Goal: Task Accomplishment & Management: Manage account settings

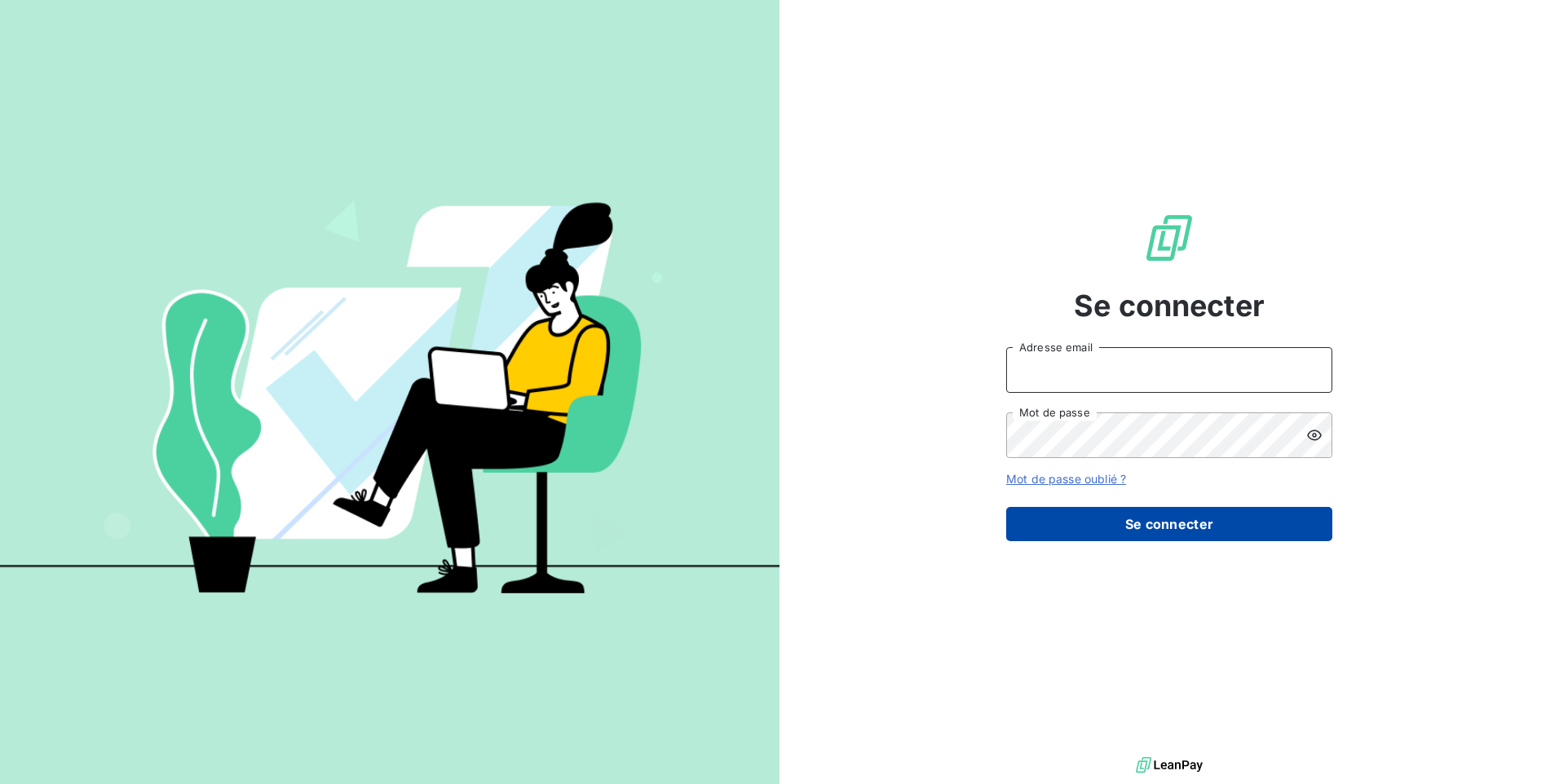
type input "[EMAIL_ADDRESS][DOMAIN_NAME]"
click at [1134, 525] on button "Se connecter" at bounding box center [1169, 524] width 326 height 35
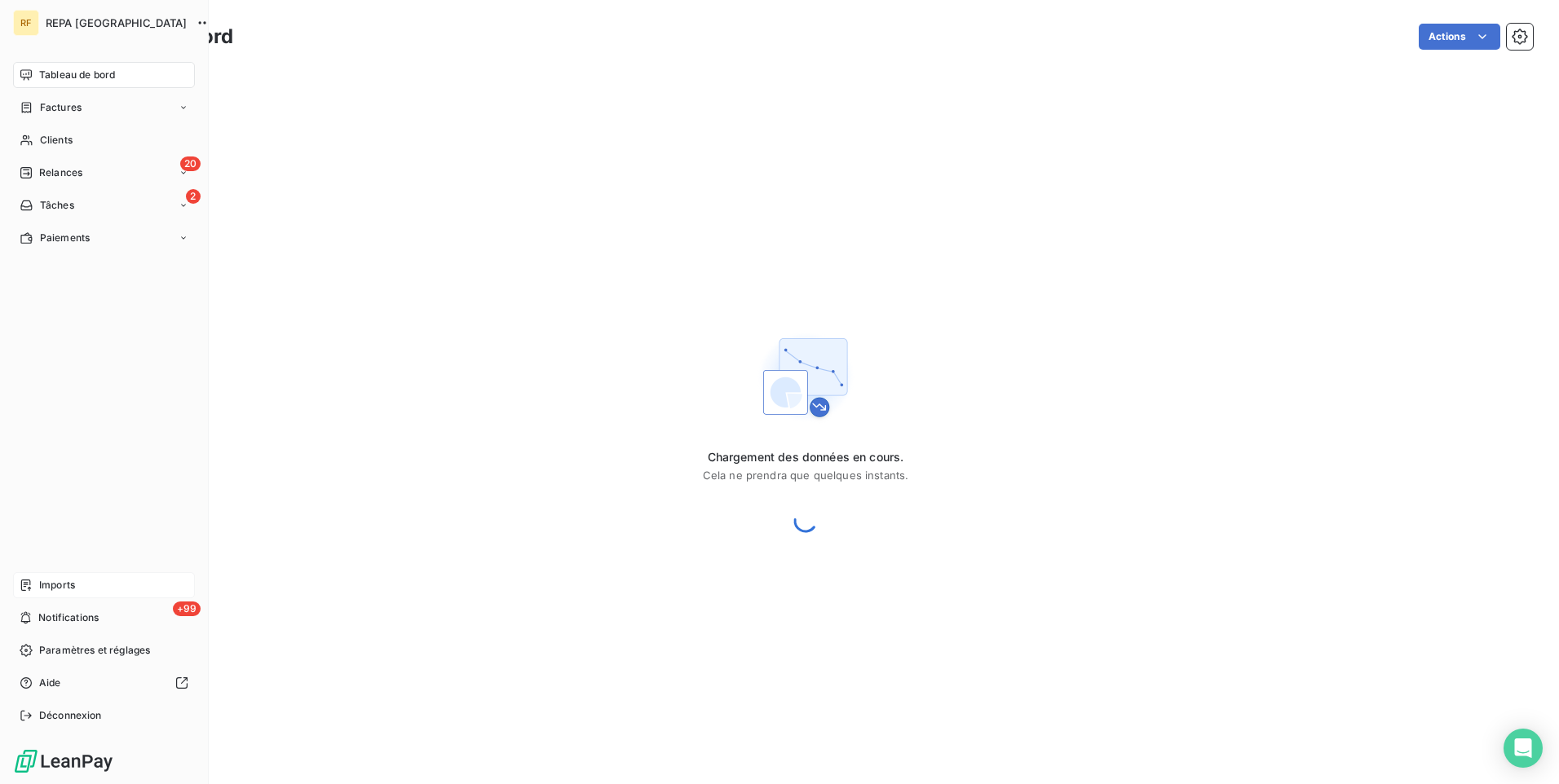
click at [77, 593] on div "Imports" at bounding box center [104, 585] width 182 height 26
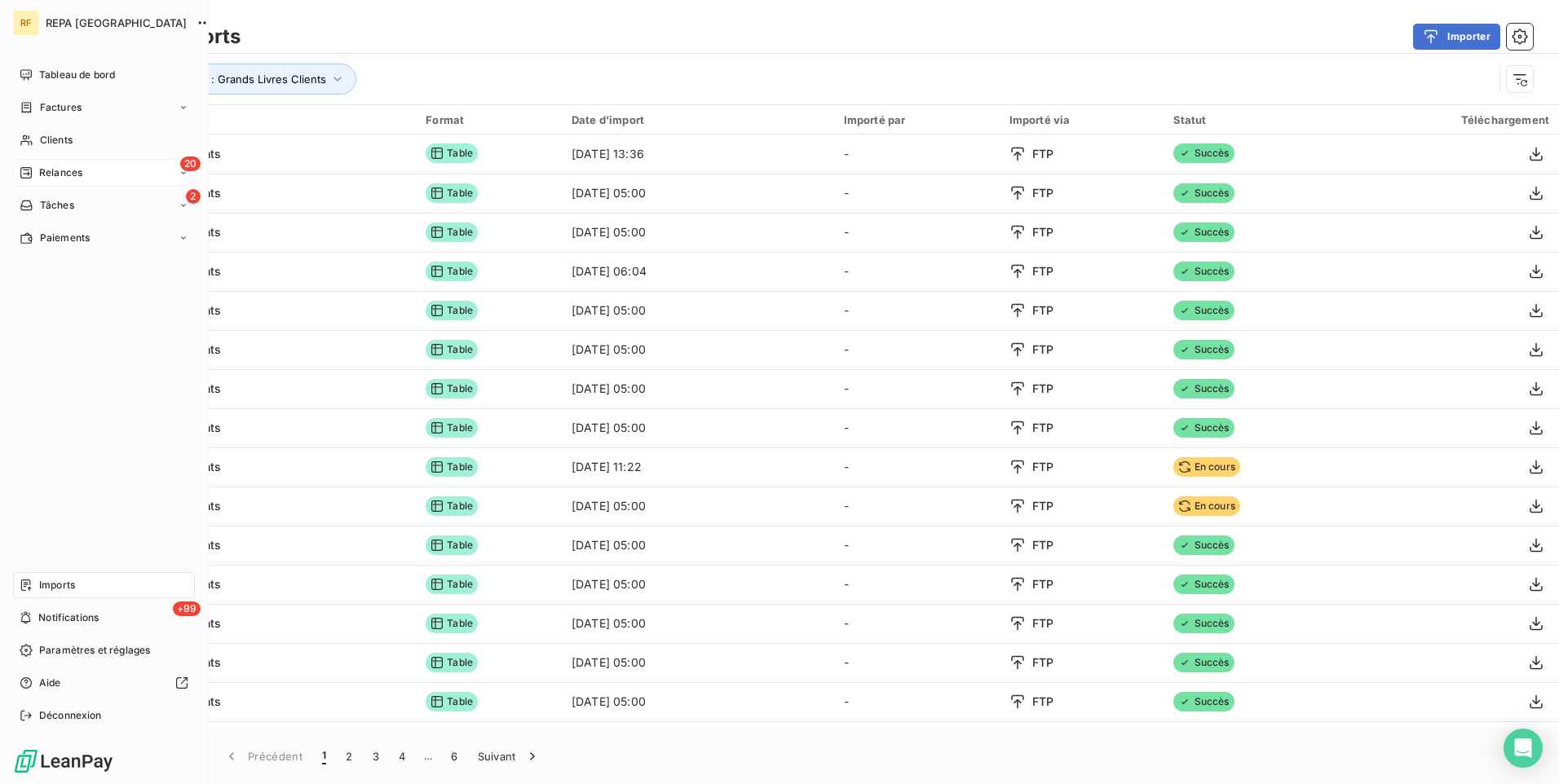
click at [66, 168] on span "Relances" at bounding box center [60, 173] width 43 height 15
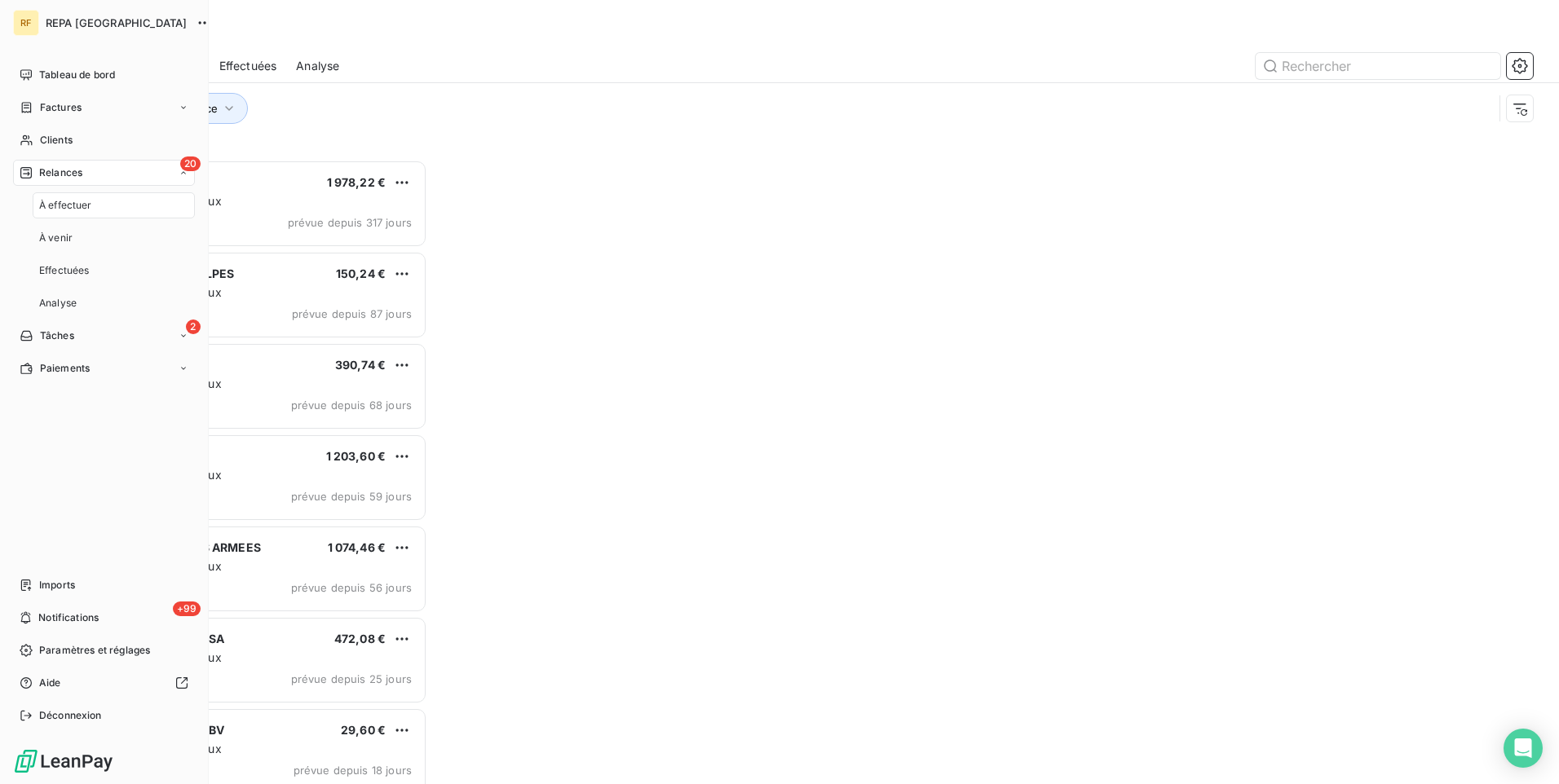
scroll to position [612, 337]
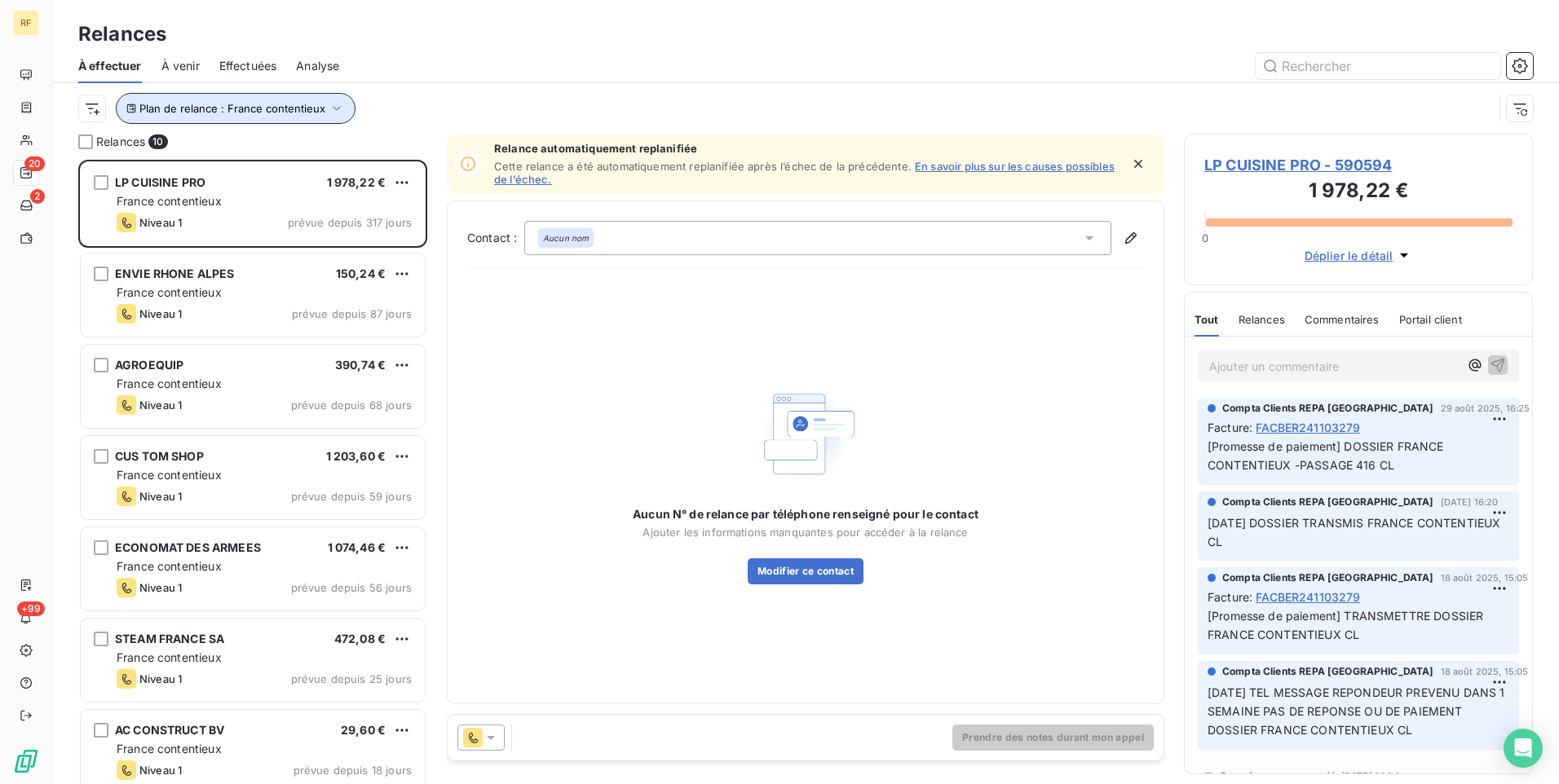
click at [290, 117] on button "Plan de relance : France contentieux" at bounding box center [236, 108] width 240 height 31
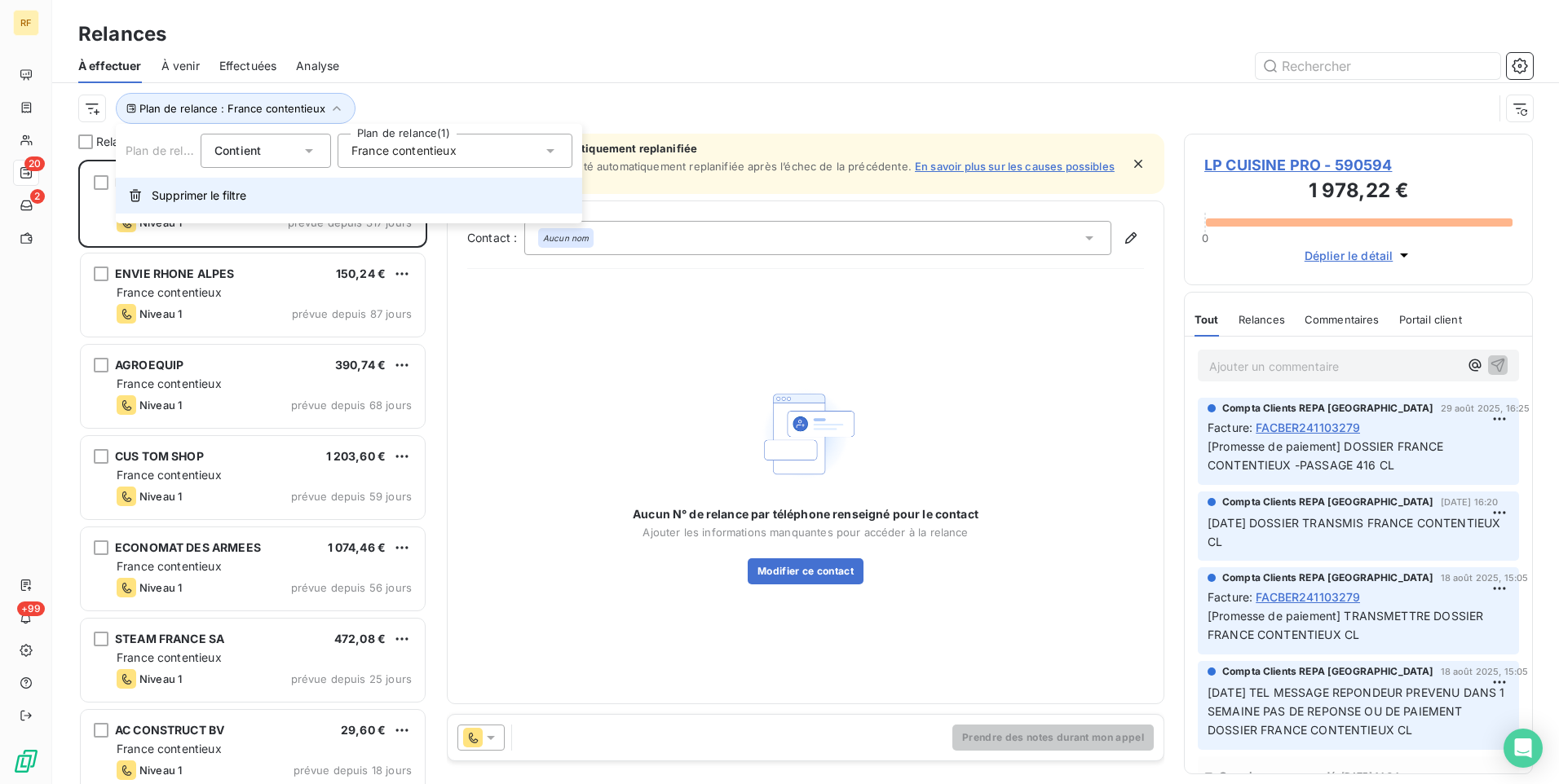
click at [230, 196] on span "Supprimer le filtre" at bounding box center [199, 196] width 95 height 16
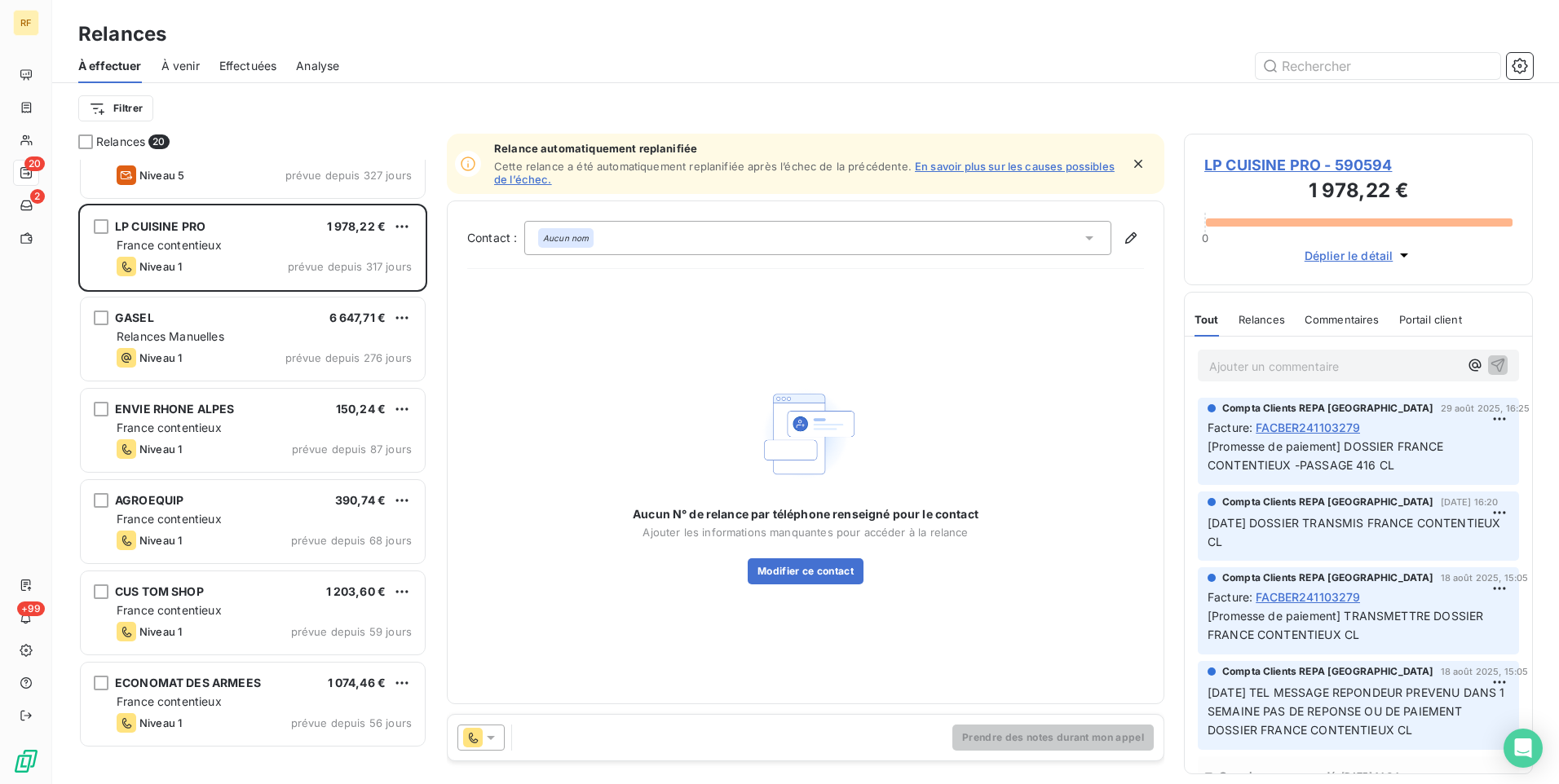
scroll to position [0, 0]
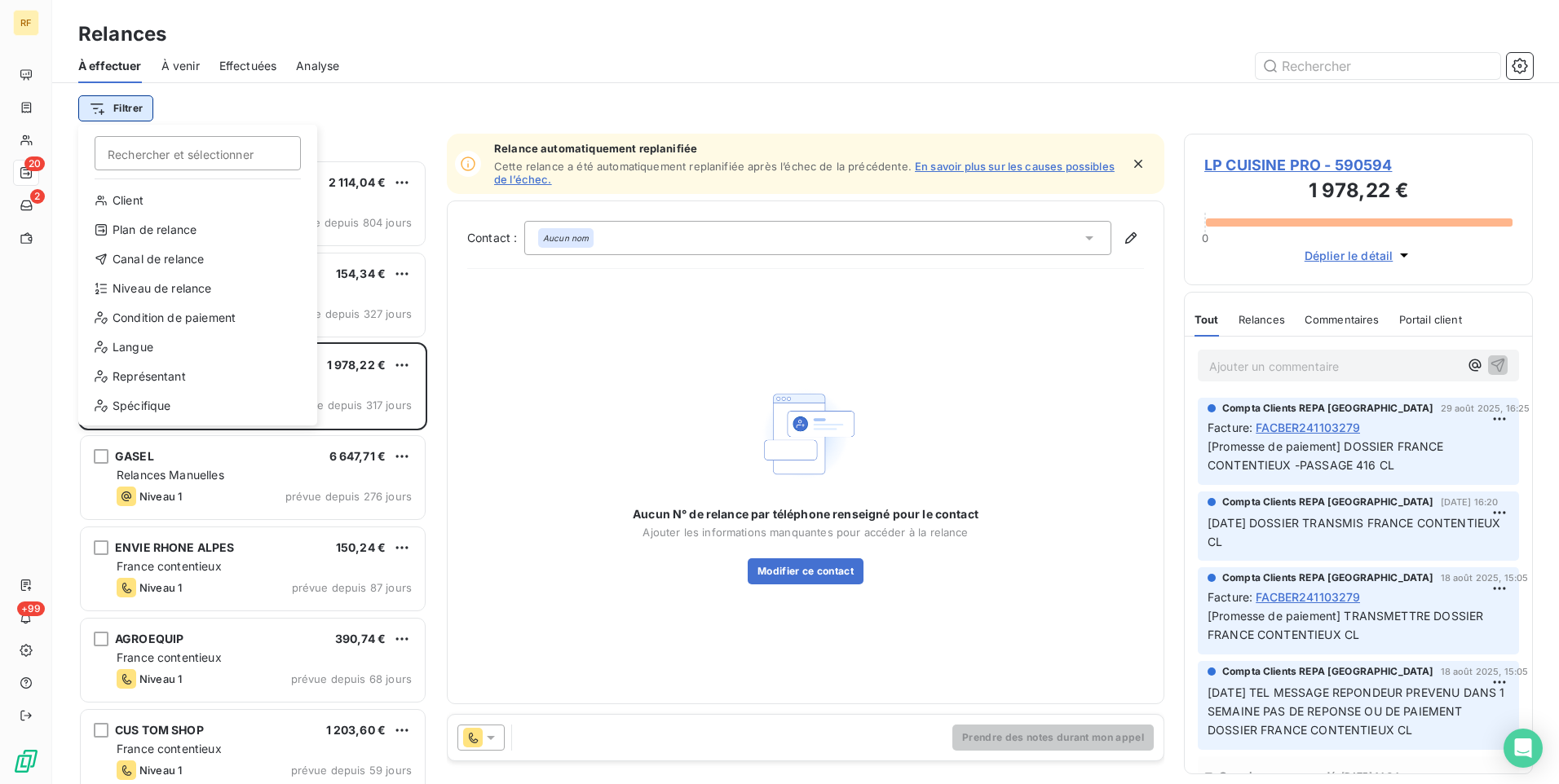
click at [121, 110] on html "RF 20 2 +99 Relances À effectuer À venir Effectuées Analyse Filtrer Rechercher …" at bounding box center [779, 392] width 1559 height 784
click at [205, 229] on div "Plan de relance" at bounding box center [198, 229] width 226 height 26
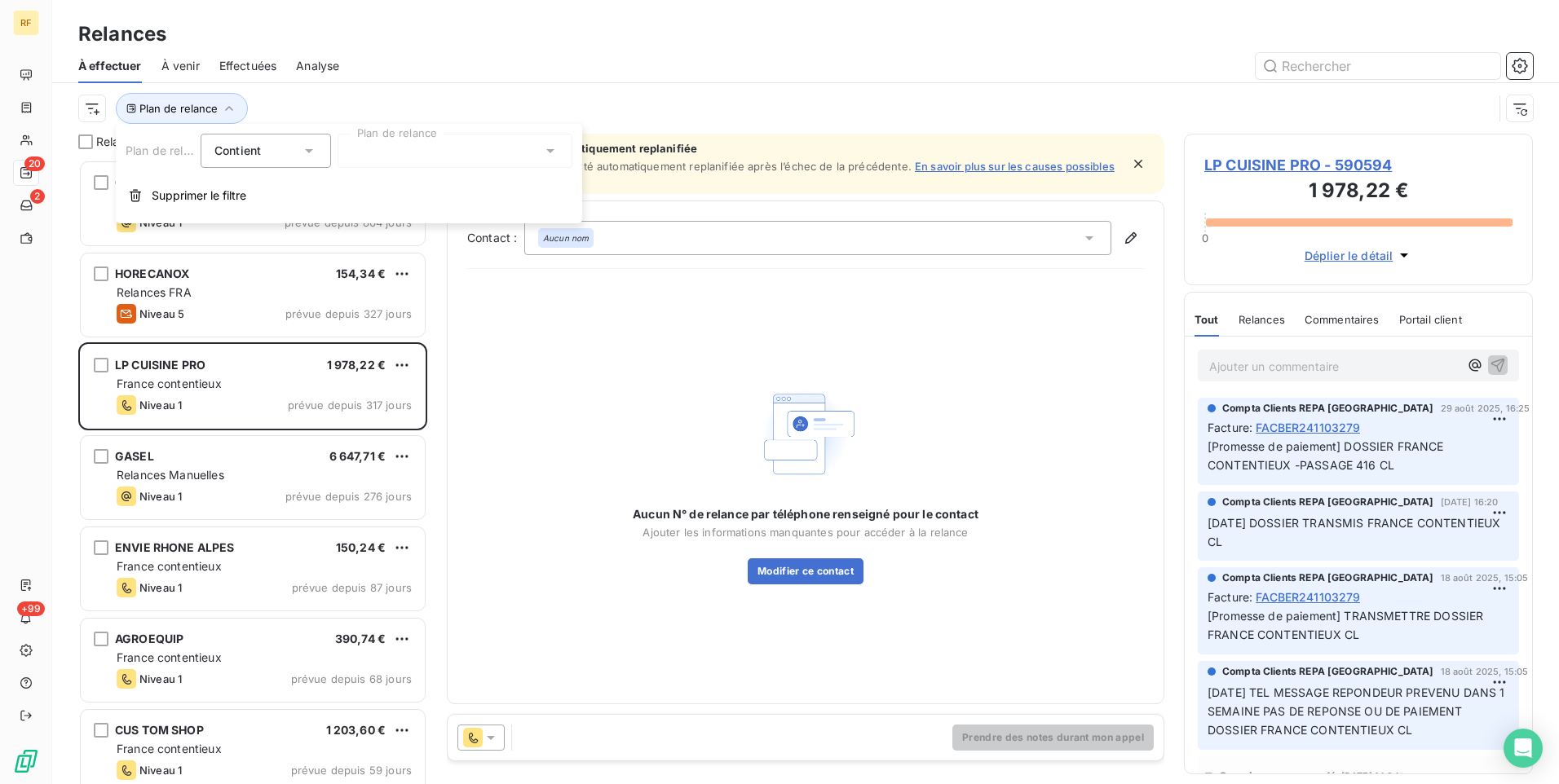
click at [386, 146] on div at bounding box center [455, 151] width 235 height 35
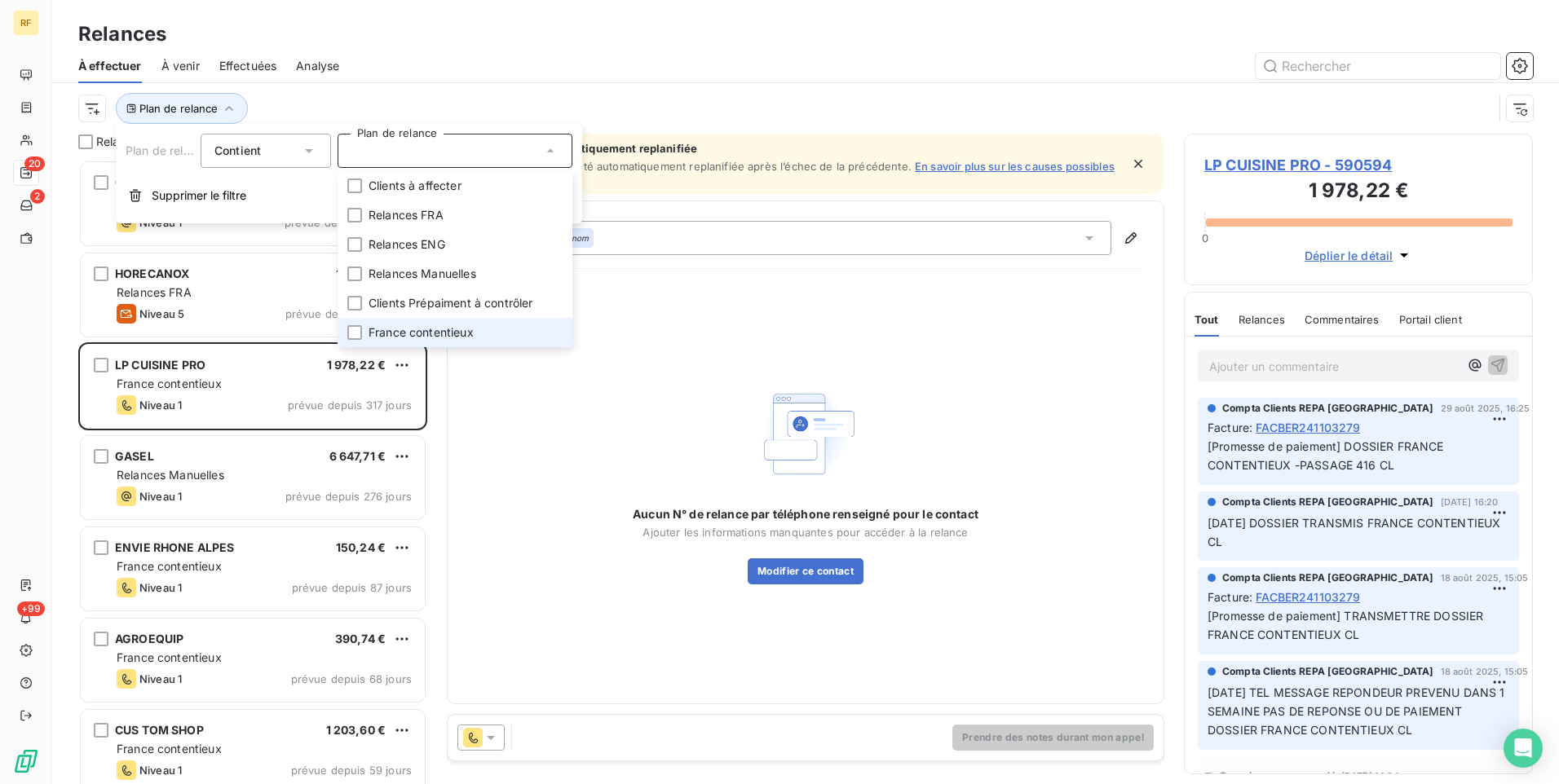
click at [427, 325] on span "France contentieux" at bounding box center [421, 332] width 105 height 16
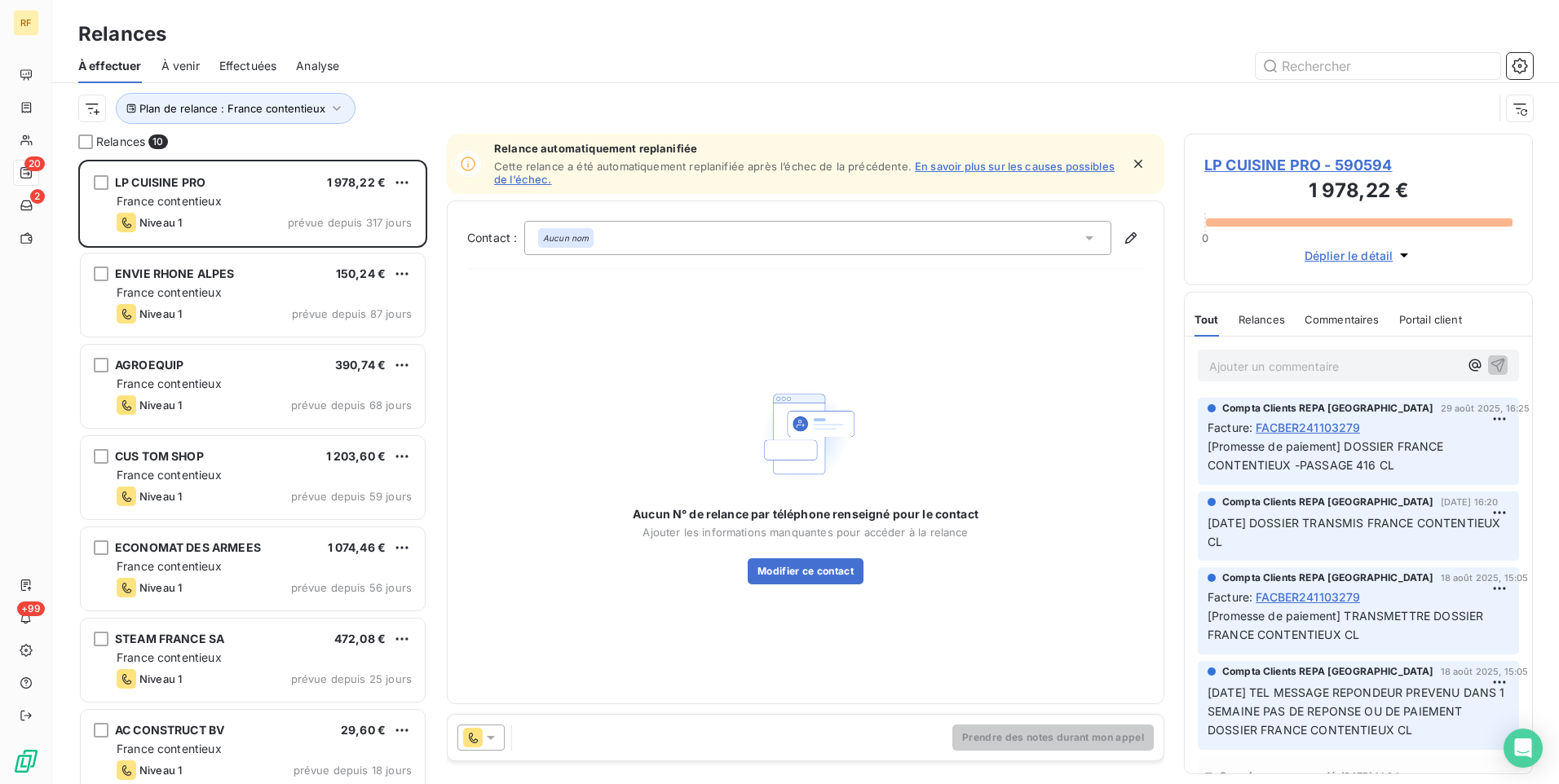
click at [531, 99] on div "Plan de relance : France contentieux" at bounding box center [785, 108] width 1415 height 31
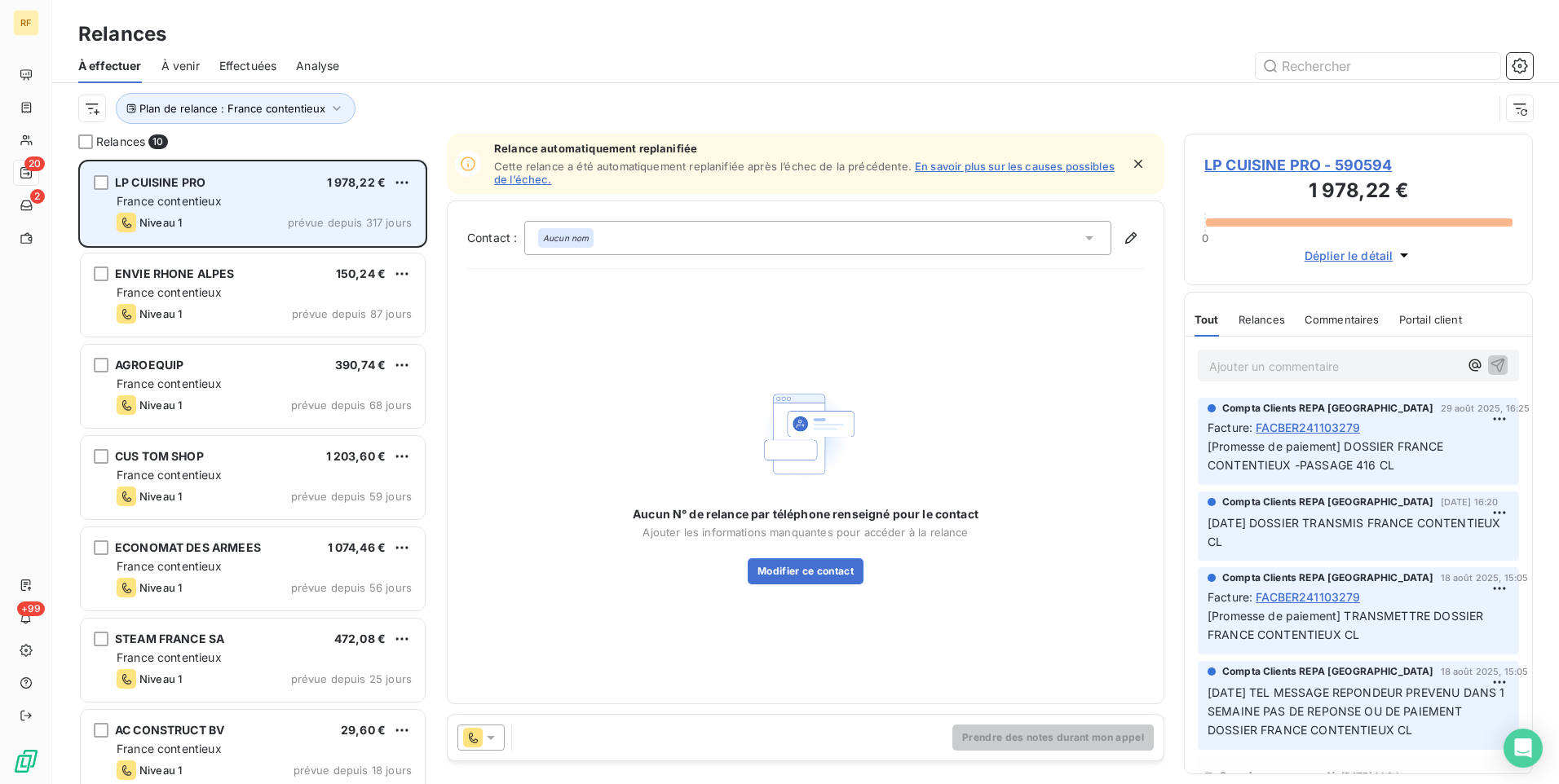
click at [261, 189] on div "LP CUISINE PRO 1 978,22 €" at bounding box center [264, 182] width 295 height 15
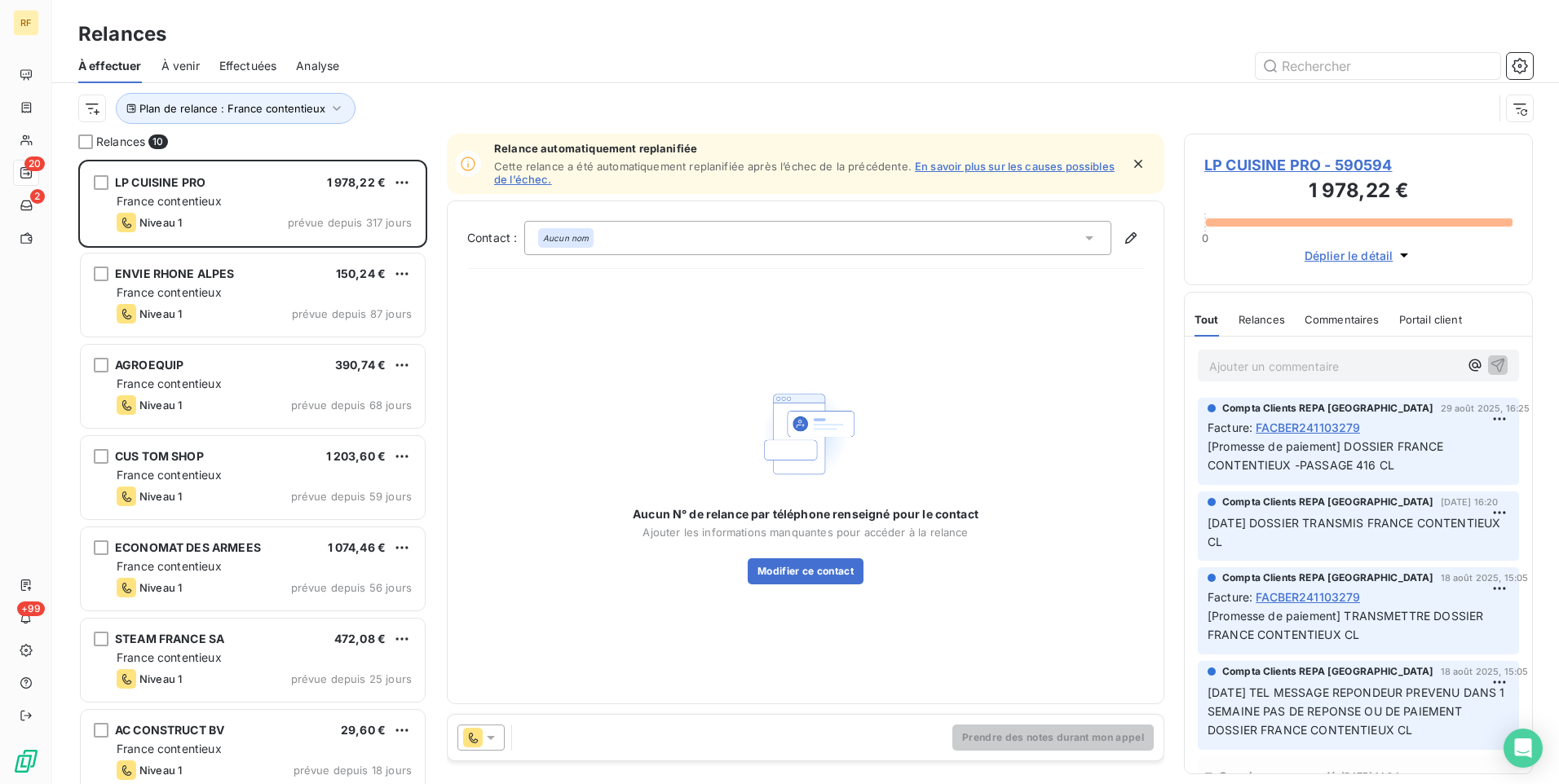
click at [1336, 159] on span "LP CUISINE PRO - 590594" at bounding box center [1359, 165] width 308 height 22
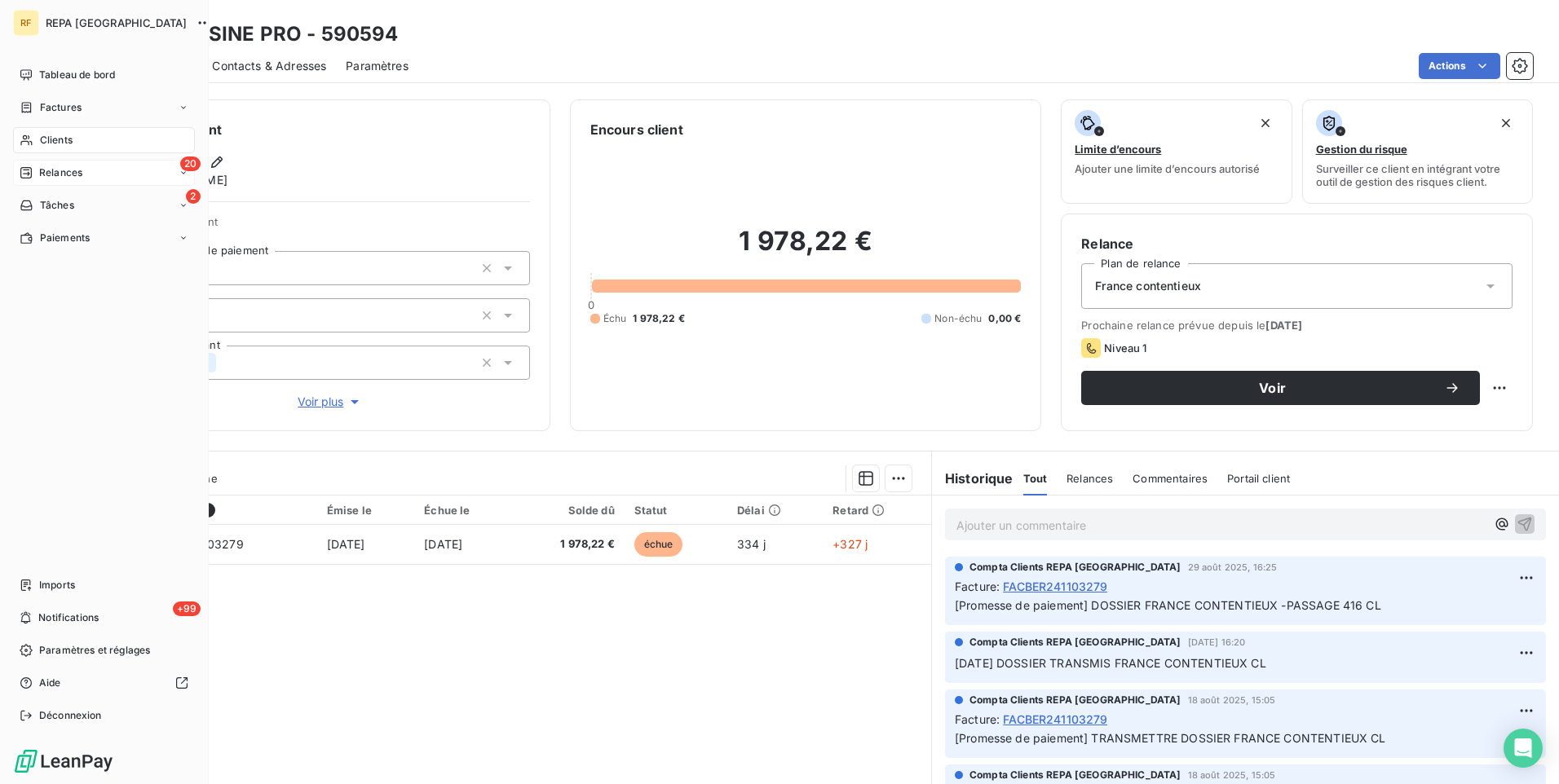
click at [77, 176] on span "Relances" at bounding box center [60, 173] width 43 height 15
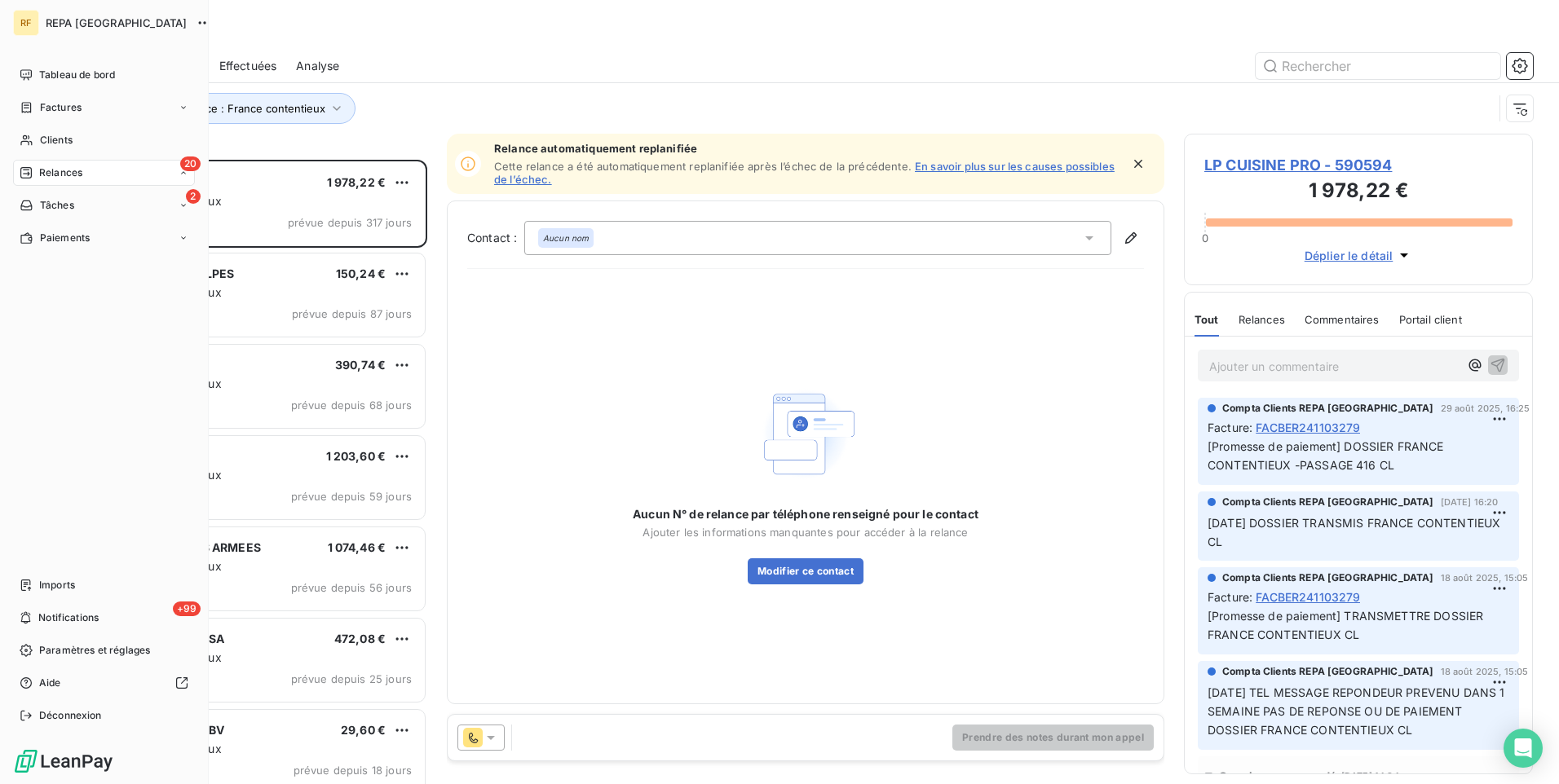
scroll to position [612, 337]
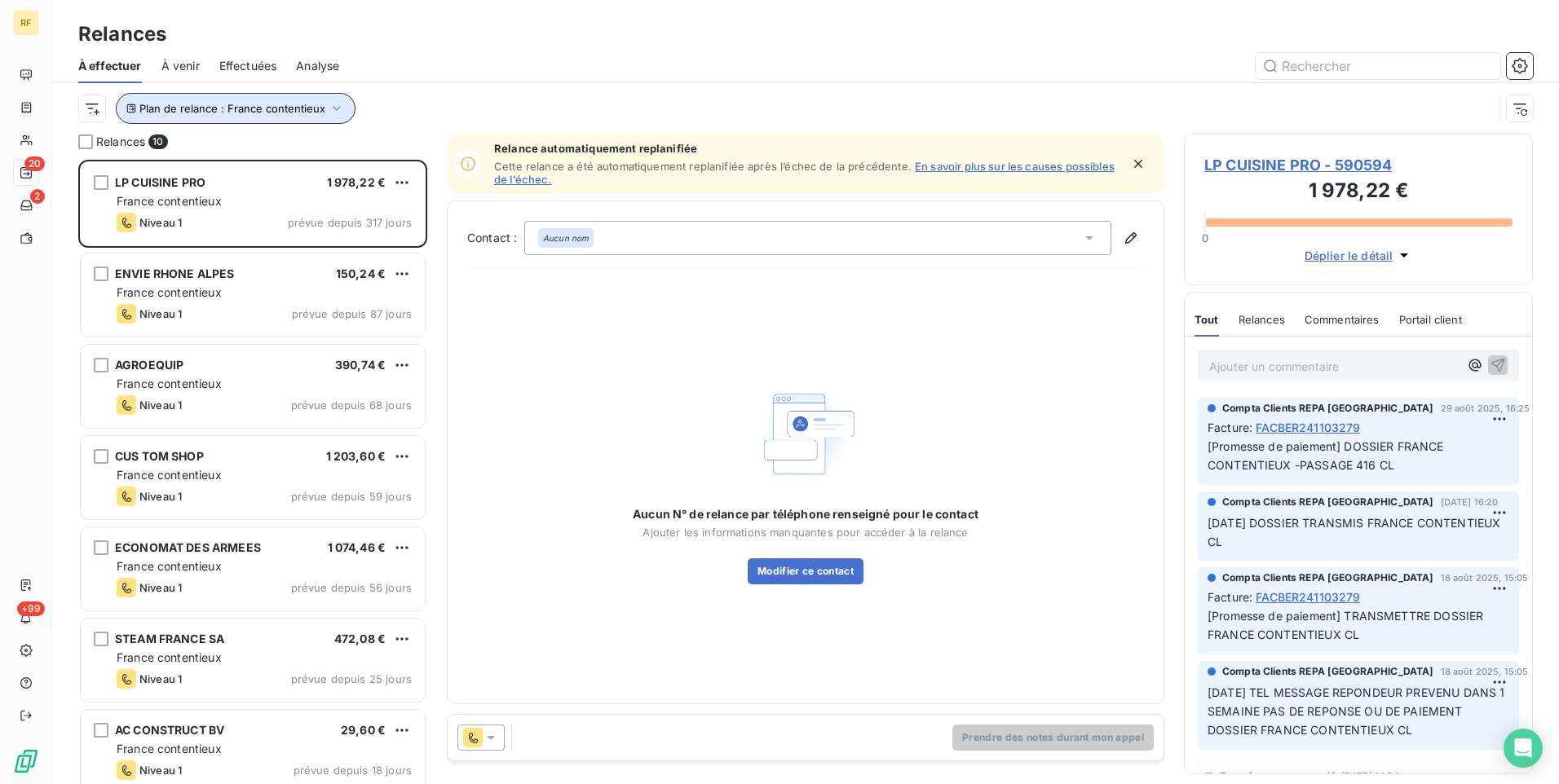
click at [269, 109] on span "Plan de relance : France contentieux" at bounding box center [232, 108] width 186 height 13
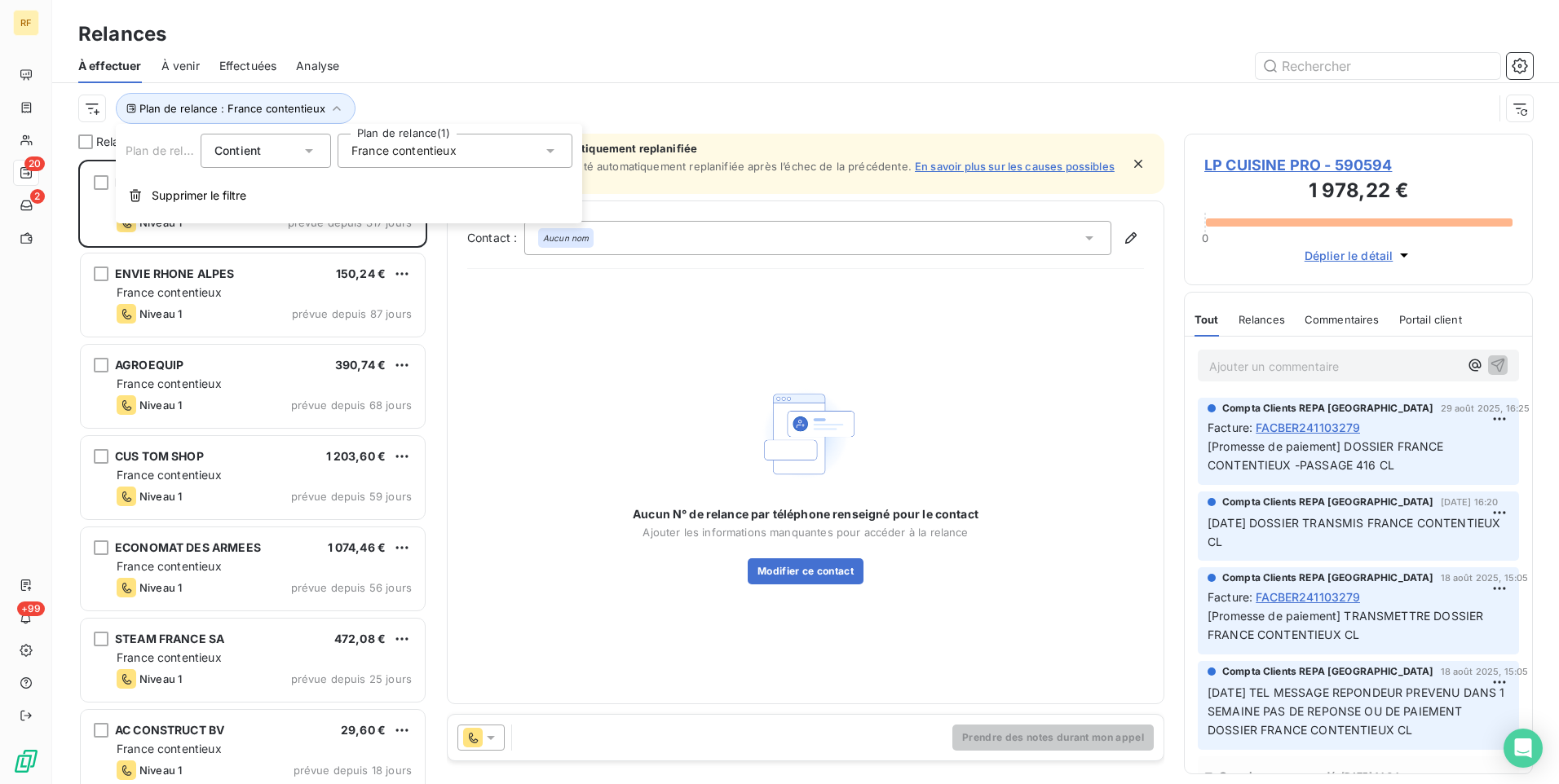
click at [400, 149] on span "France contentieux" at bounding box center [404, 151] width 105 height 16
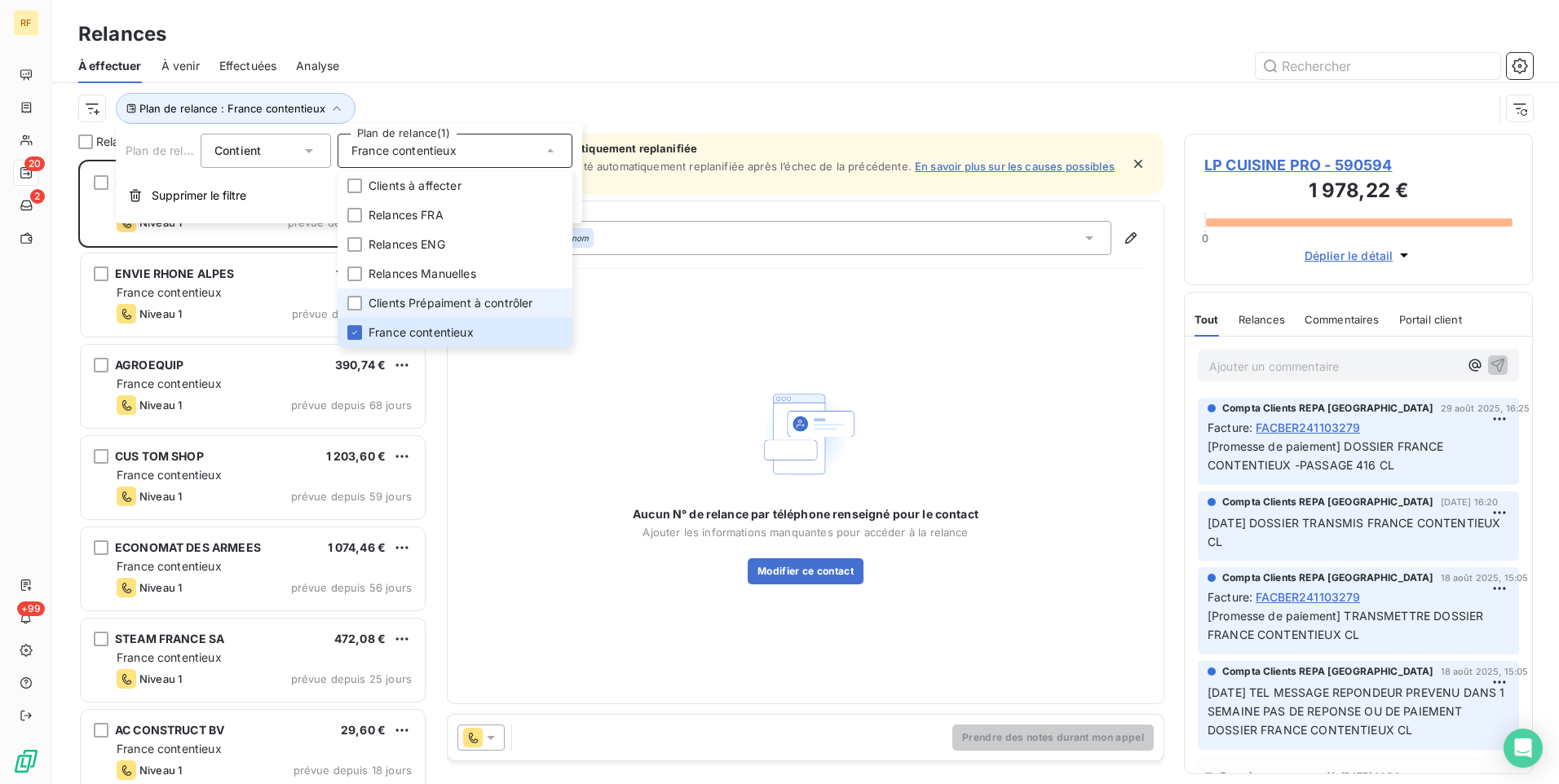
click at [437, 314] on li "Clients Prépaiment à contrôler" at bounding box center [455, 303] width 235 height 29
click at [431, 326] on span "France contentieux" at bounding box center [421, 332] width 105 height 16
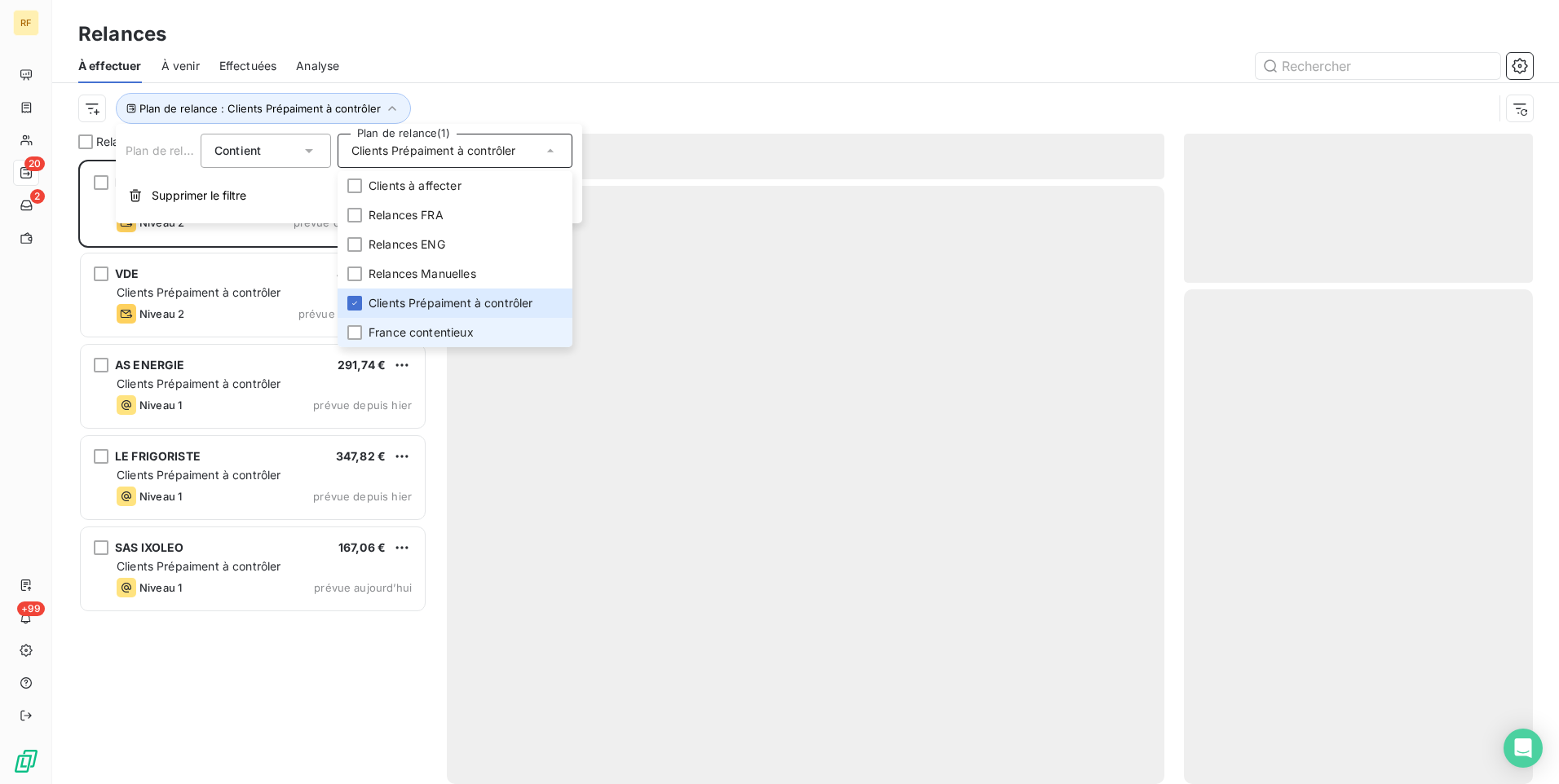
scroll to position [612, 337]
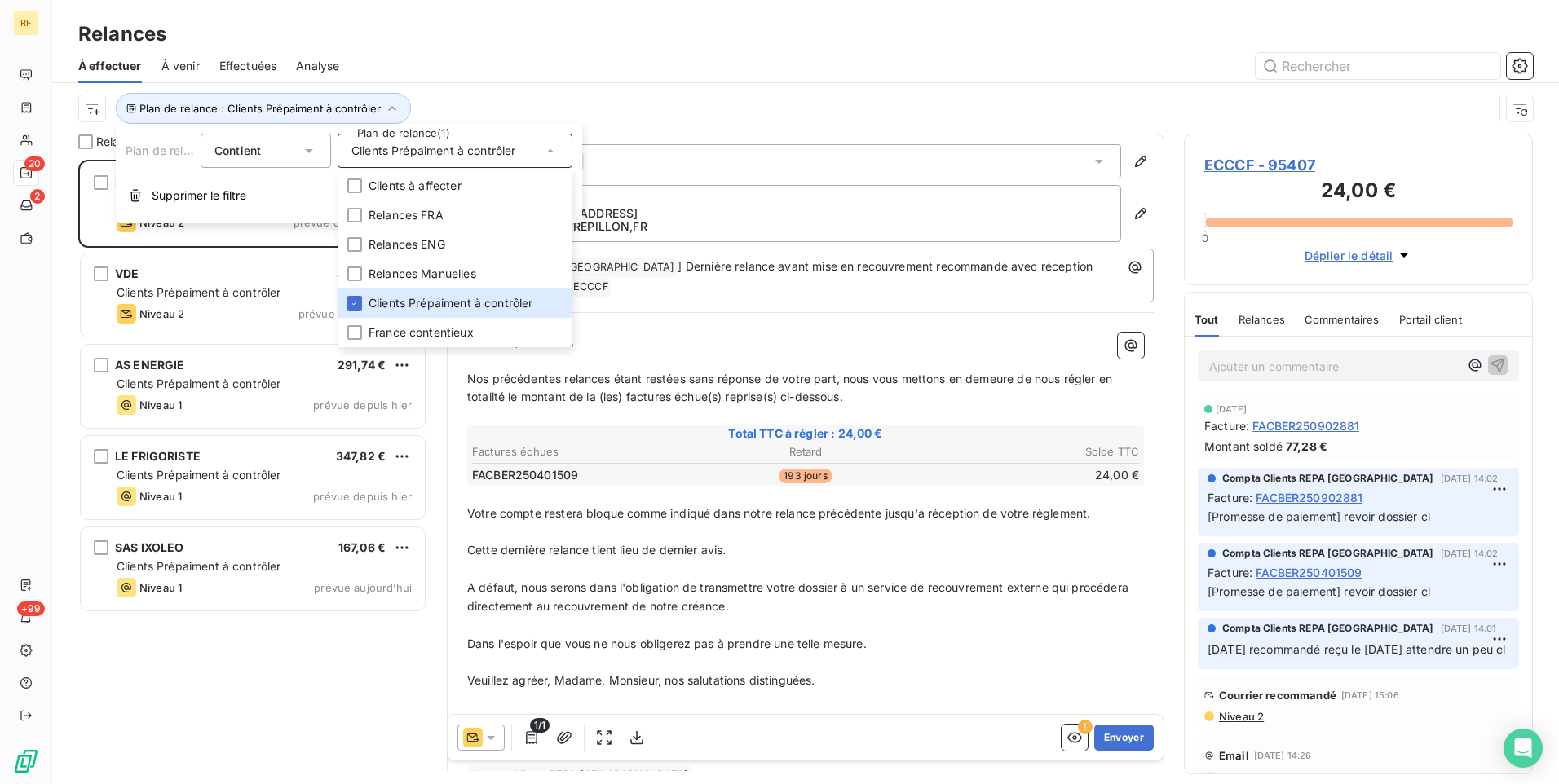
click at [520, 69] on div at bounding box center [946, 66] width 1174 height 26
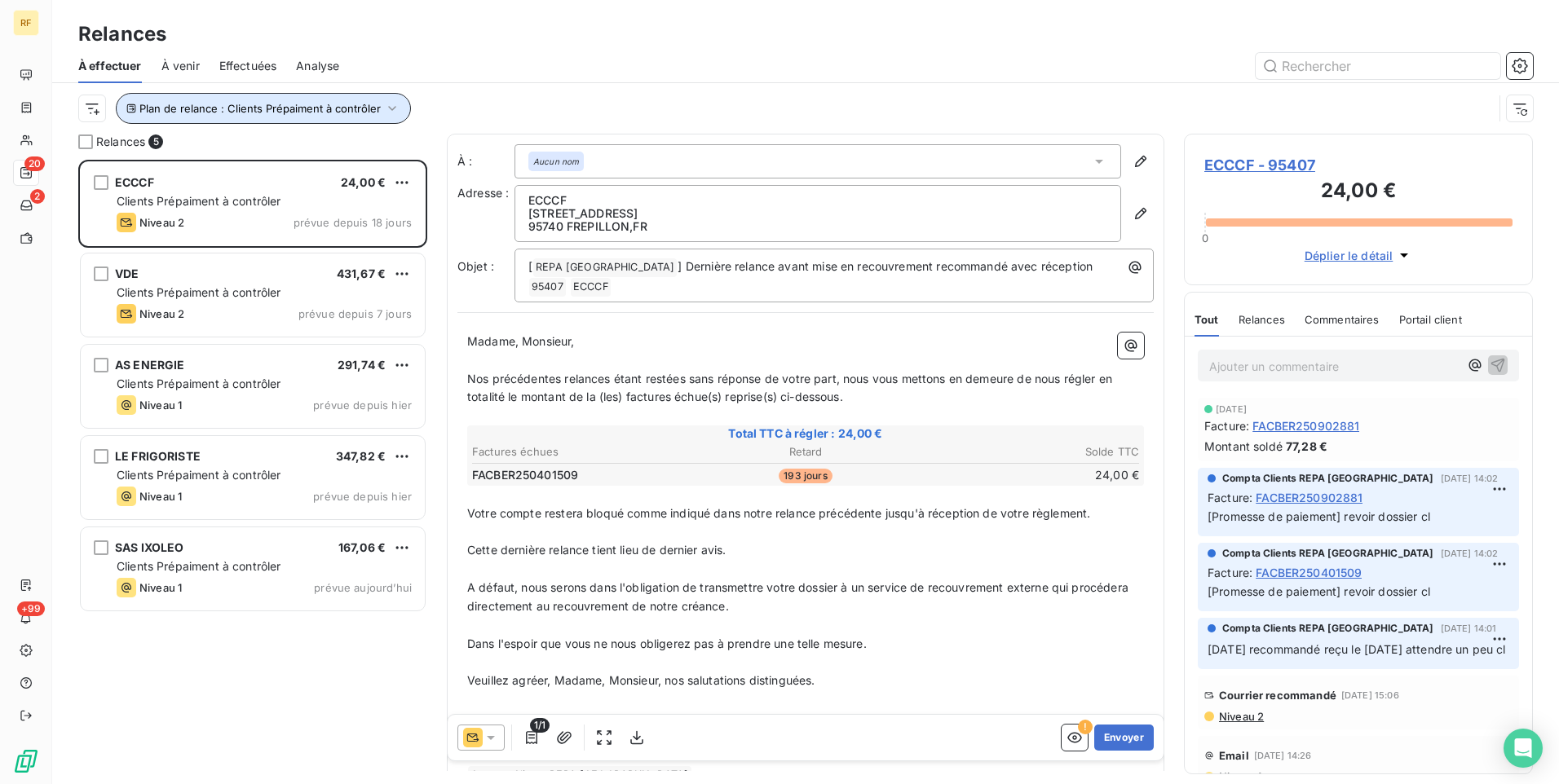
click at [276, 110] on span "Plan de relance : Clients Prépaiment à contrôler" at bounding box center [260, 108] width 241 height 13
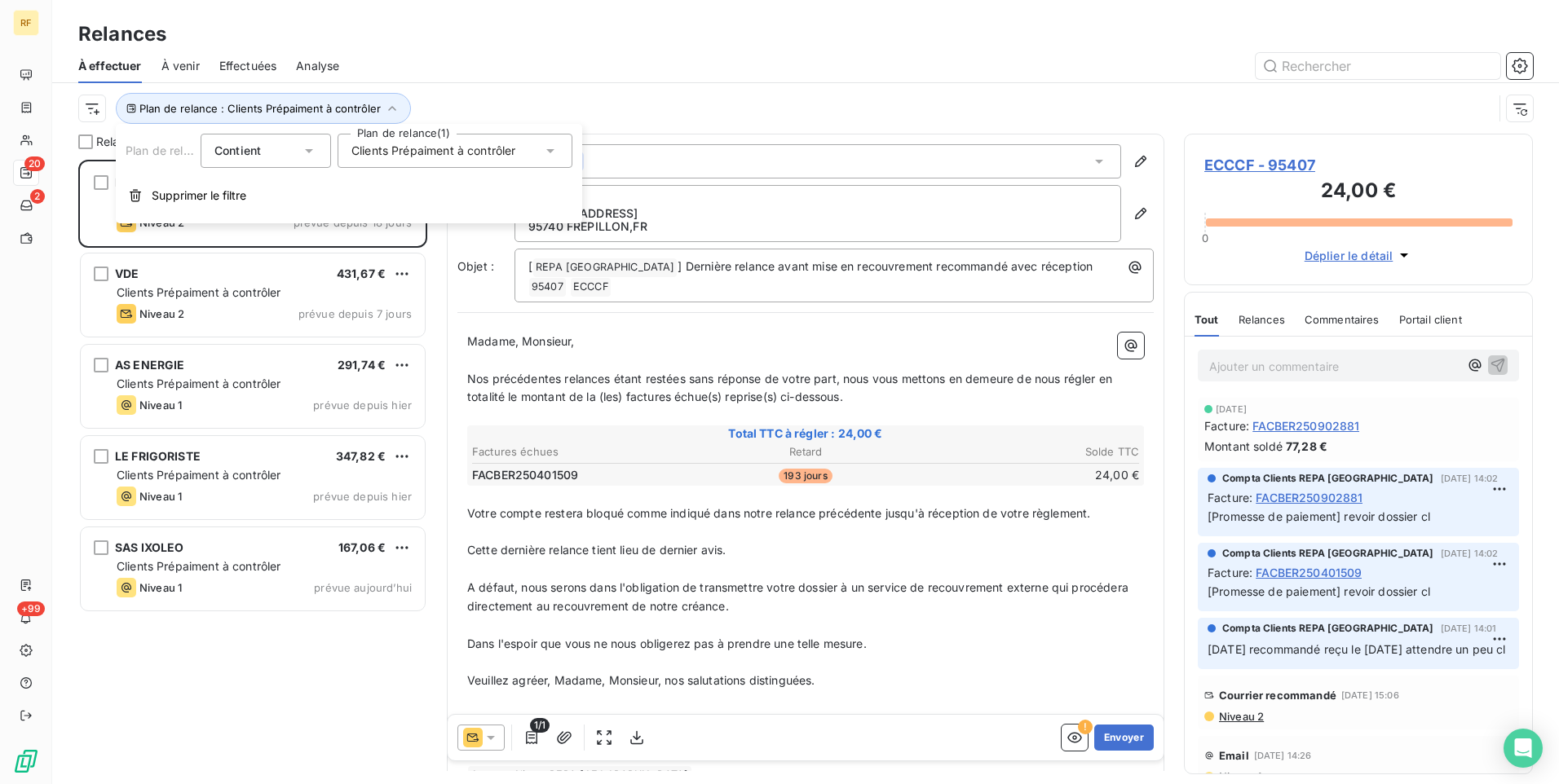
click at [450, 146] on span "Clients Prépaiment à contrôler" at bounding box center [434, 151] width 165 height 16
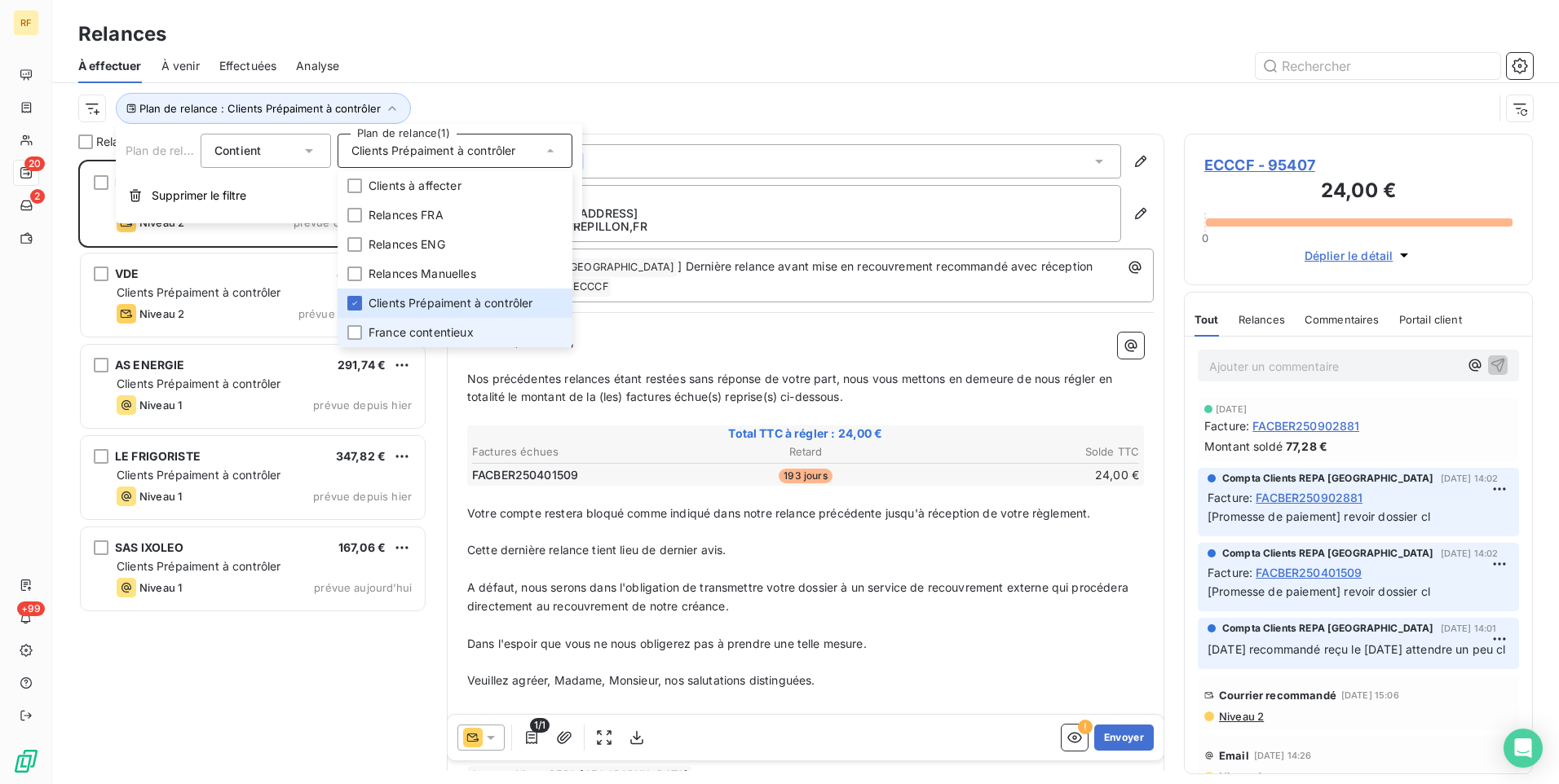
click at [433, 329] on span "France contentieux" at bounding box center [421, 332] width 105 height 16
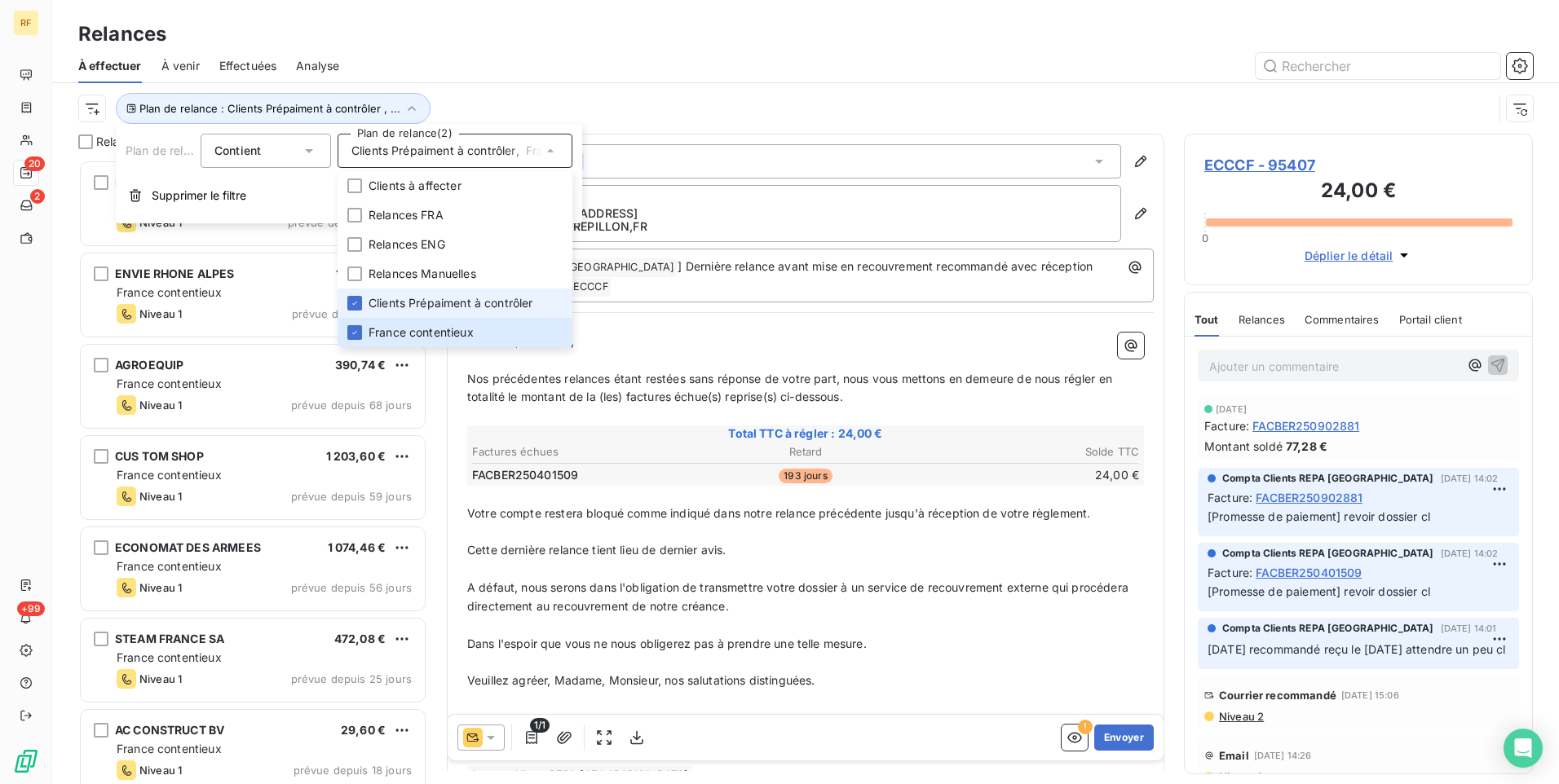
click at [425, 302] on span "Clients Prépaiment à contrôler" at bounding box center [451, 303] width 165 height 16
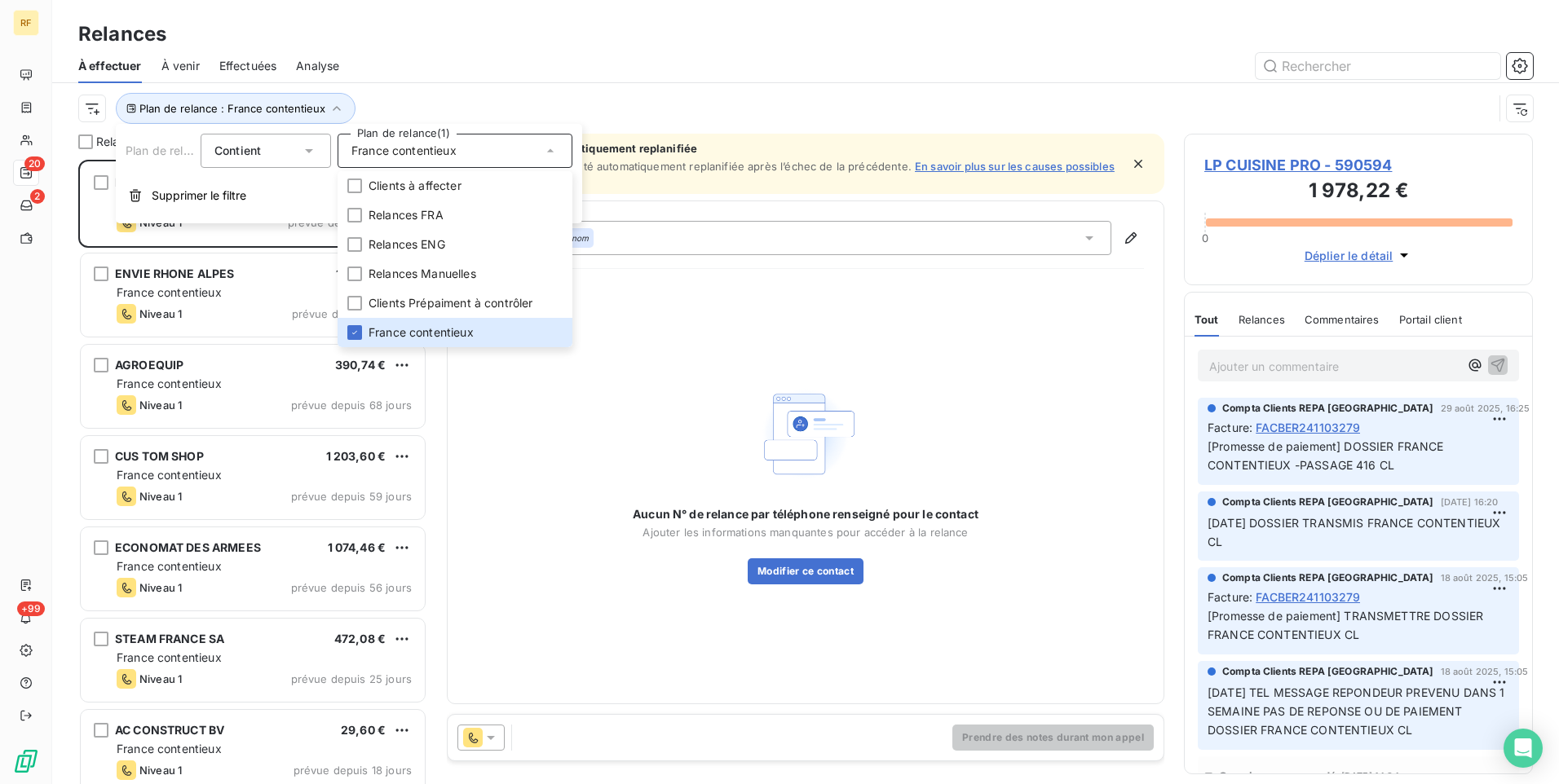
click at [489, 90] on div "Plan de relance : France contentieux" at bounding box center [806, 108] width 1455 height 50
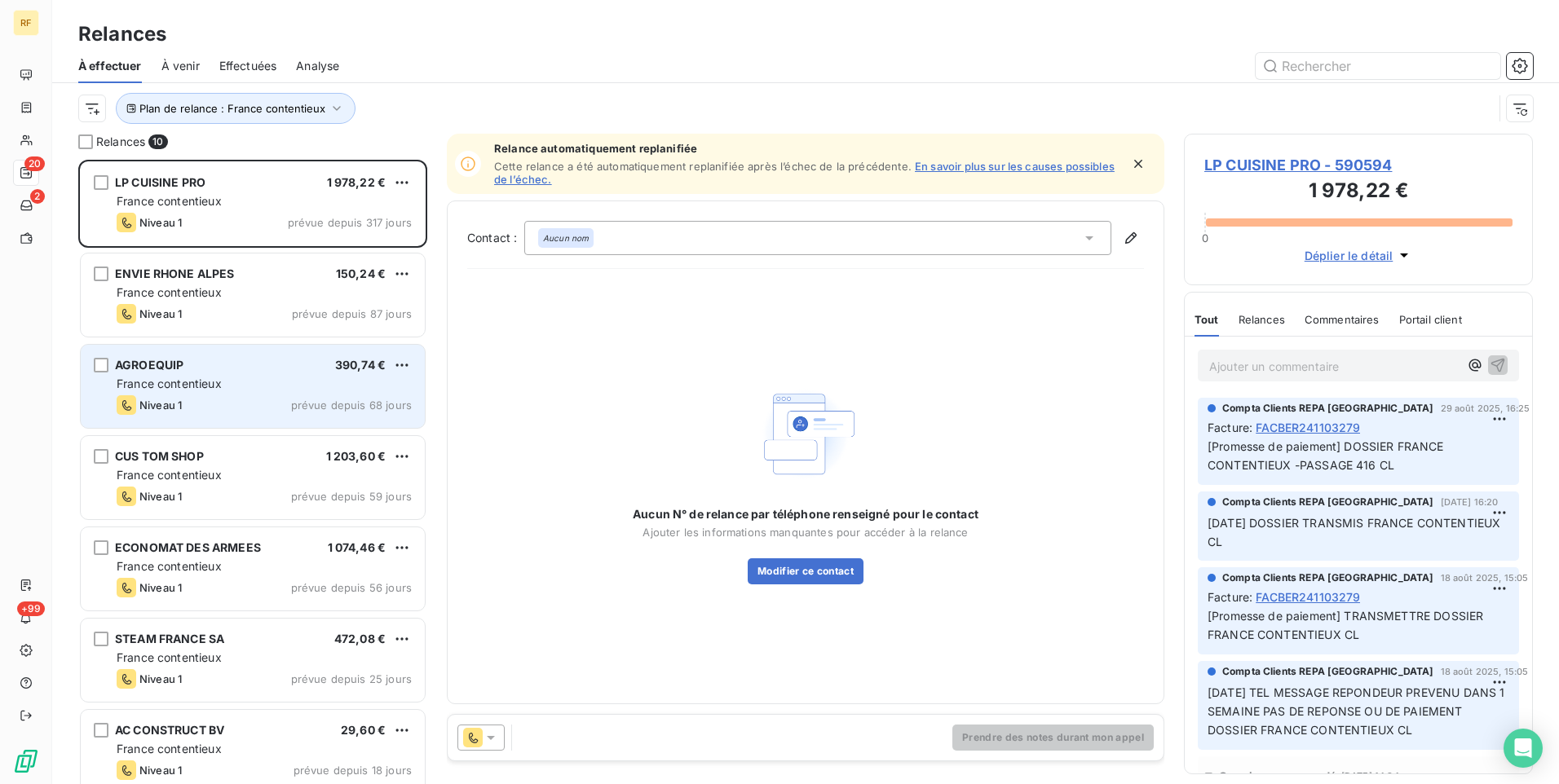
click at [352, 400] on span "prévue depuis 68 jours" at bounding box center [351, 405] width 121 height 13
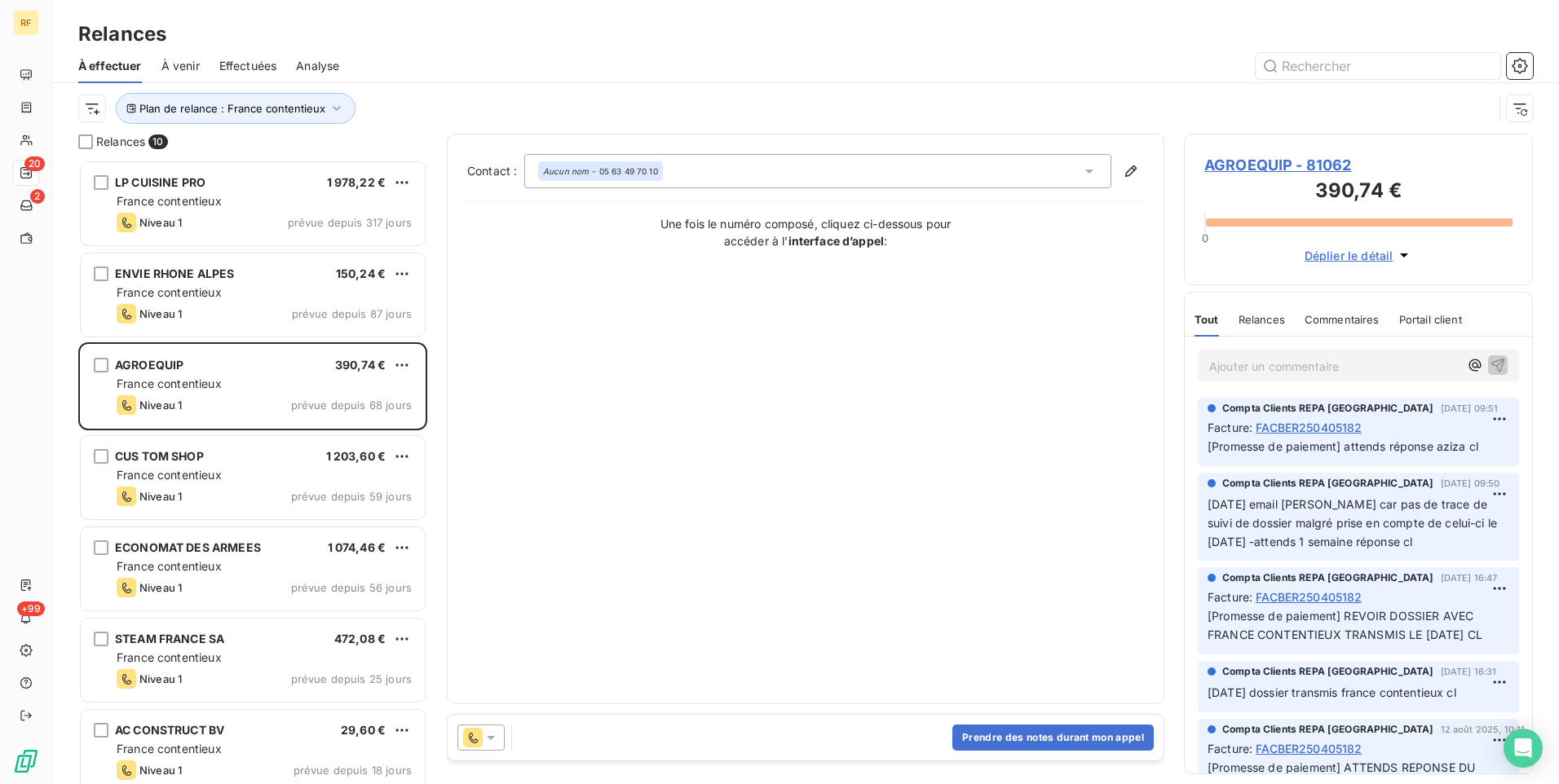
click at [1278, 161] on span "AGROEQUIP - 81062" at bounding box center [1359, 165] width 308 height 22
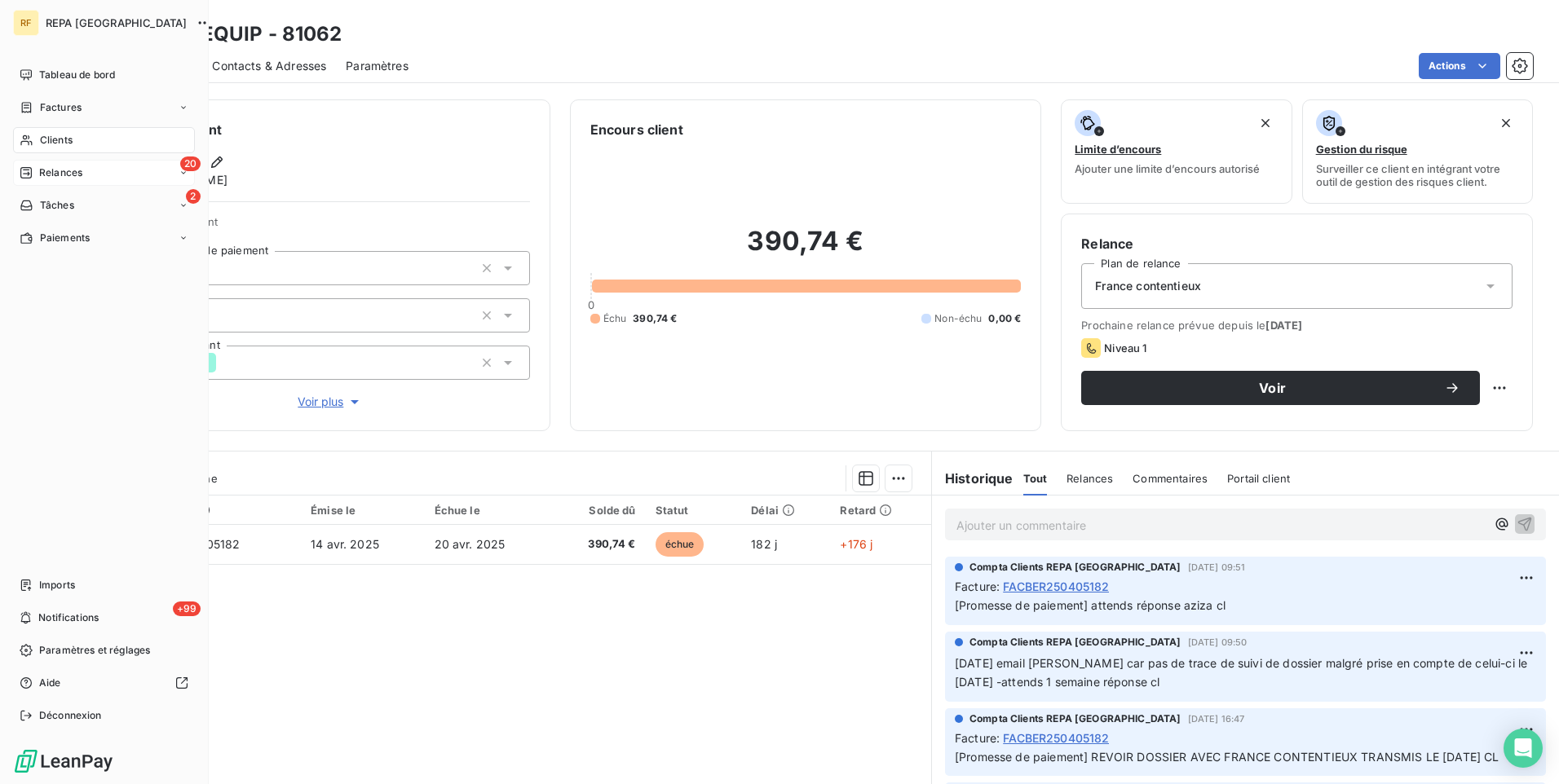
click at [68, 165] on div "20 Relances" at bounding box center [104, 172] width 182 height 26
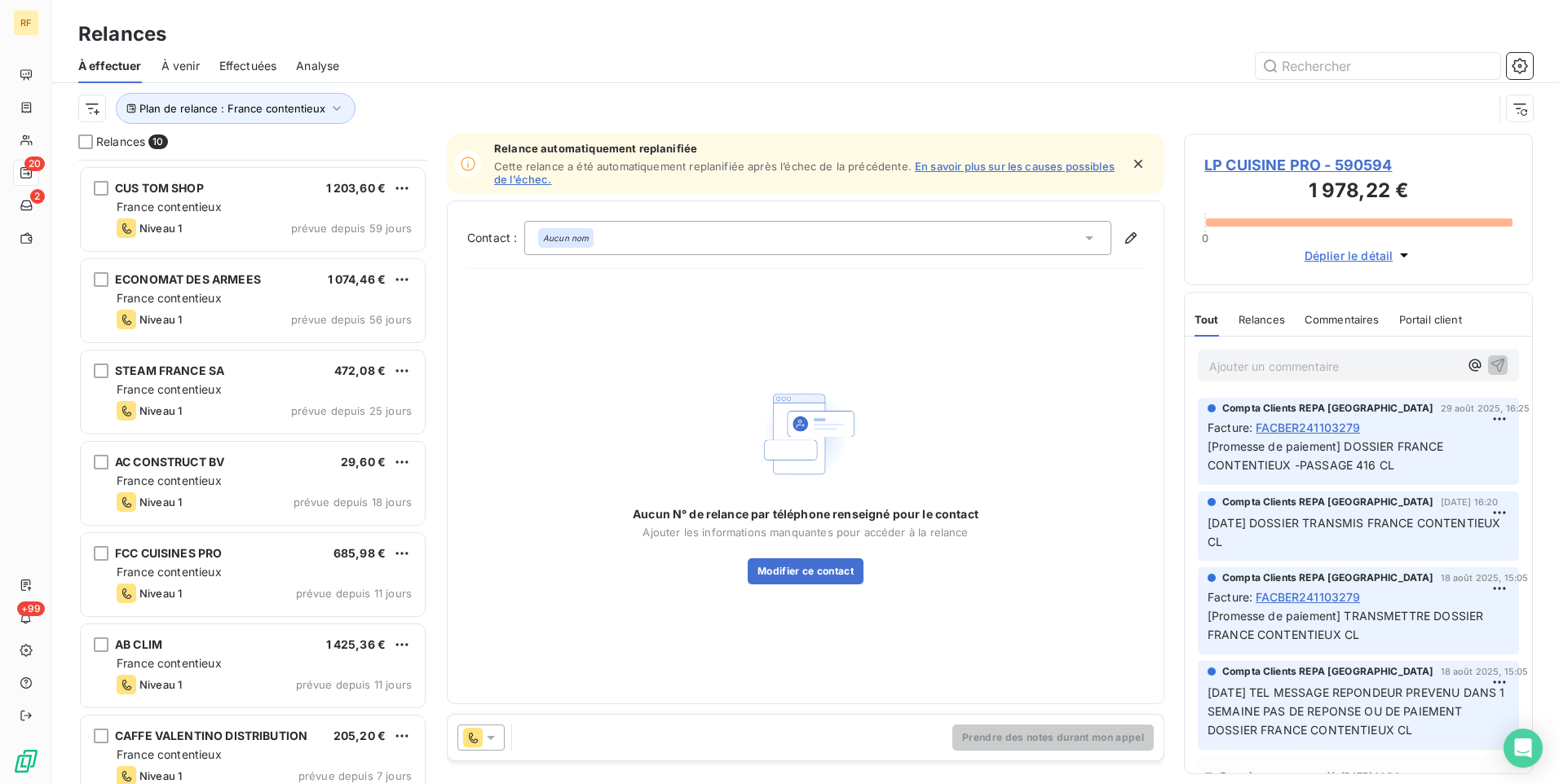
scroll to position [290, 0]
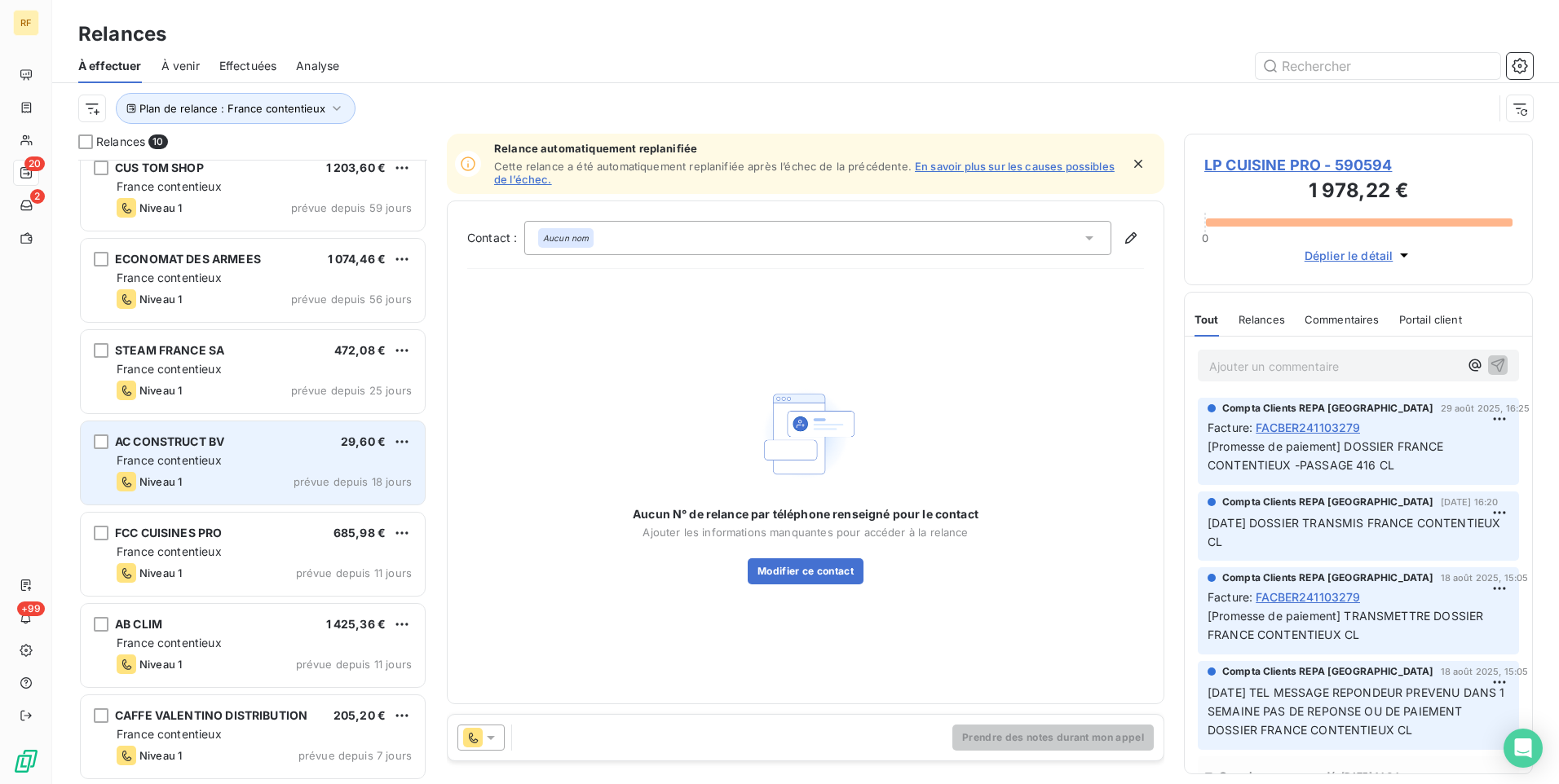
click at [265, 485] on div "Niveau 1 prévue depuis 18 jours" at bounding box center [264, 482] width 295 height 19
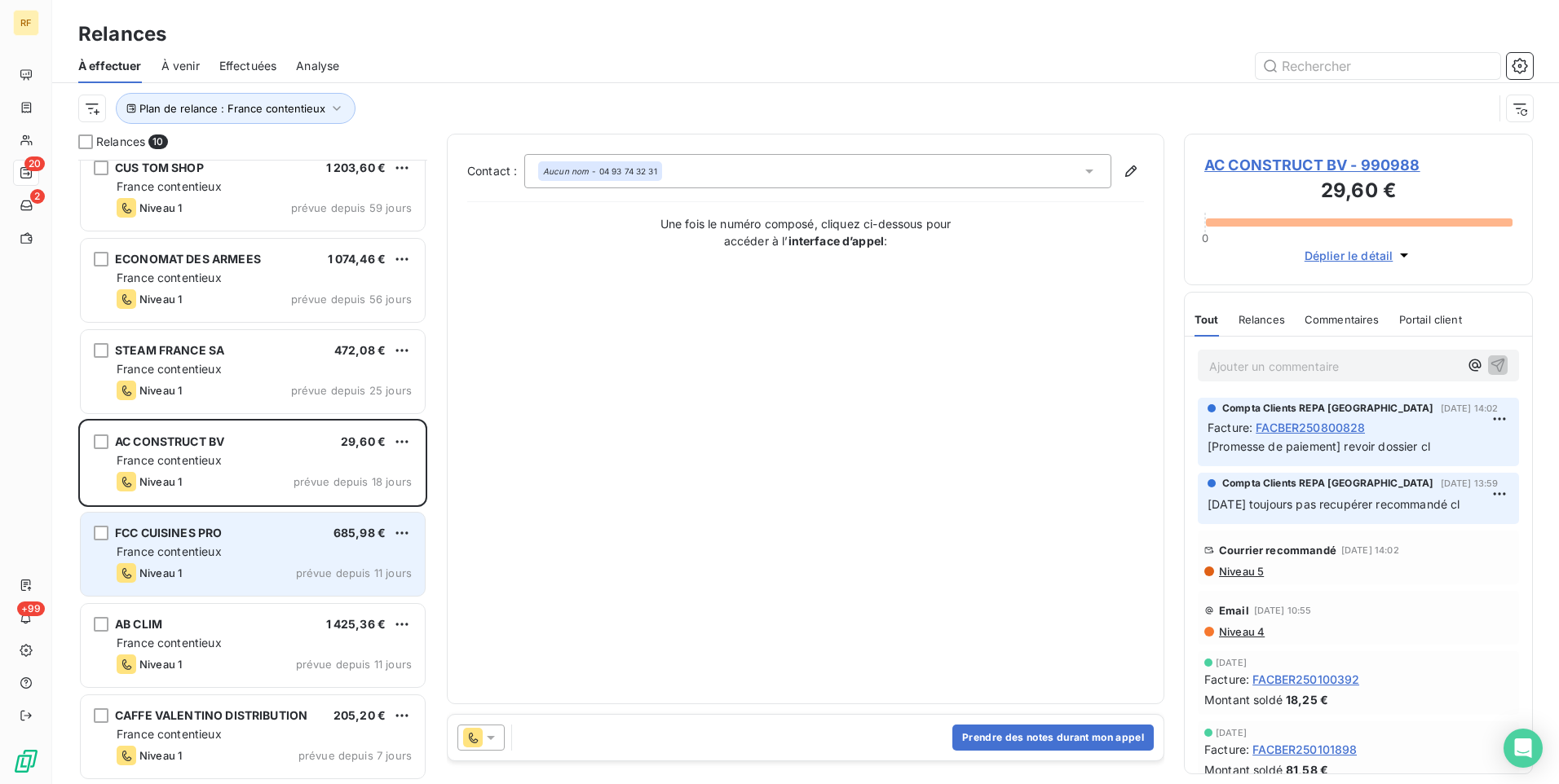
click at [219, 548] on span "France contentieux" at bounding box center [169, 552] width 105 height 14
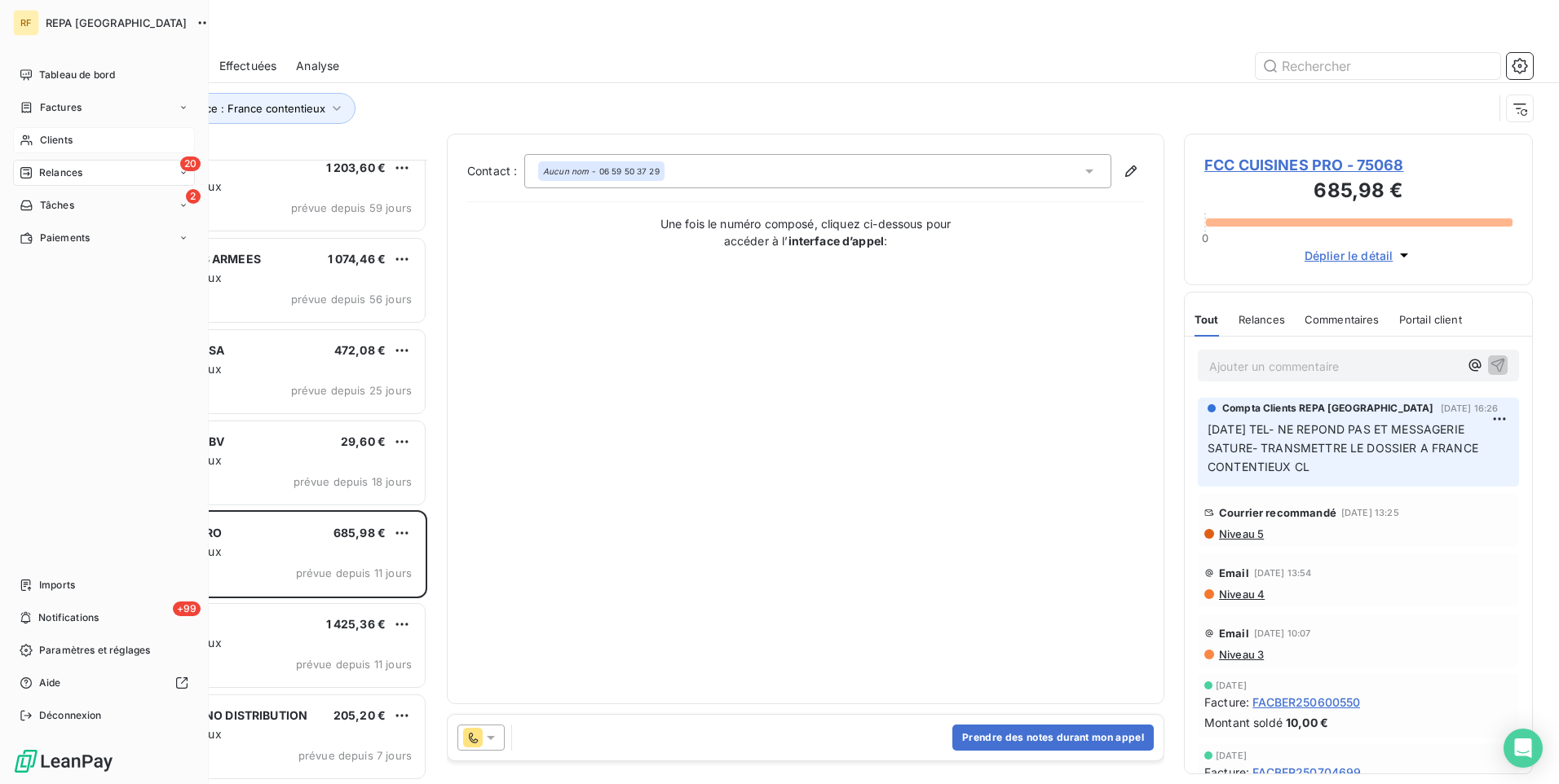
click at [48, 140] on span "Clients" at bounding box center [56, 140] width 33 height 15
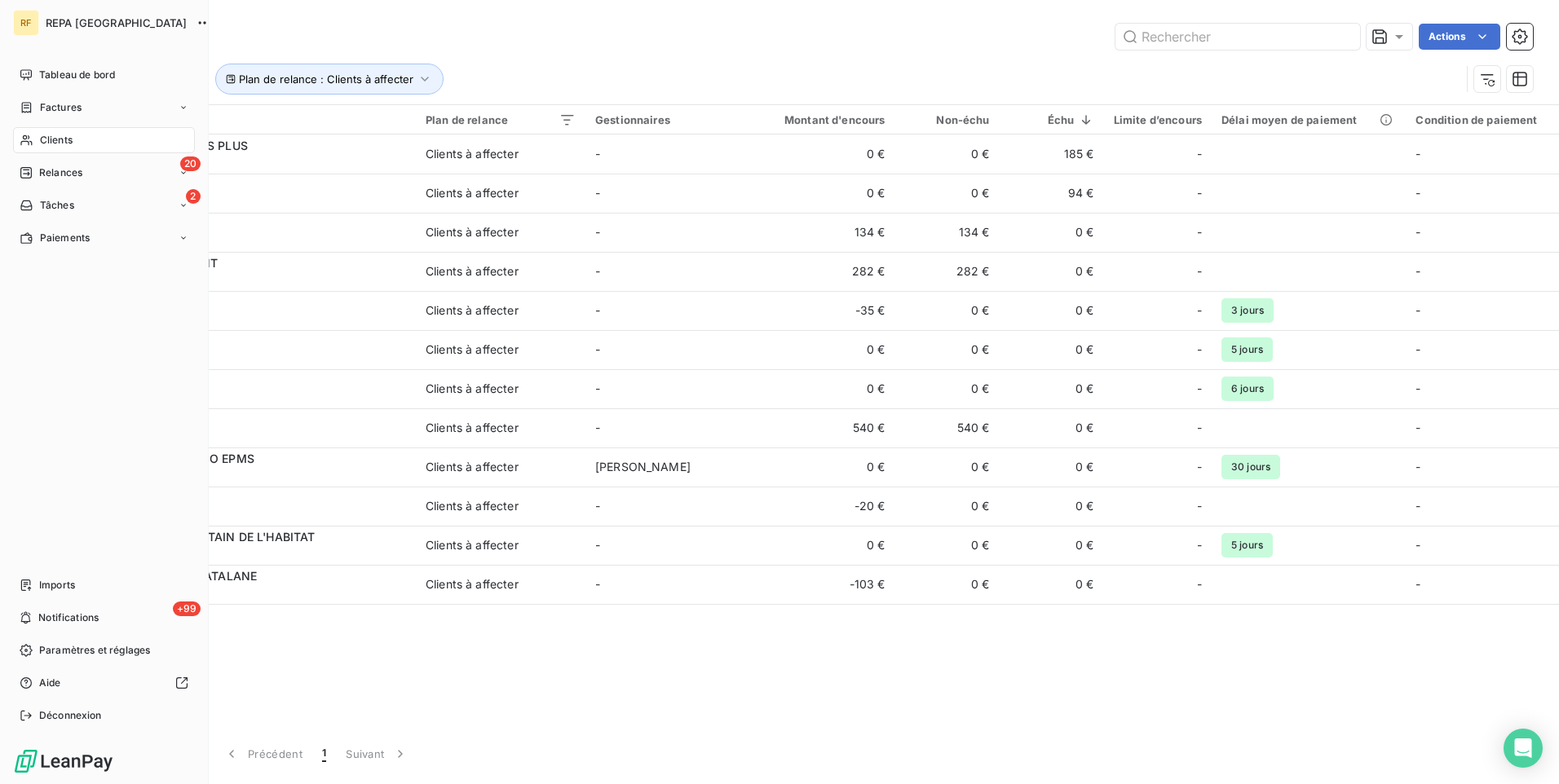
click at [83, 141] on div "Clients" at bounding box center [104, 140] width 182 height 26
